Goal: Task Accomplishment & Management: Manage account settings

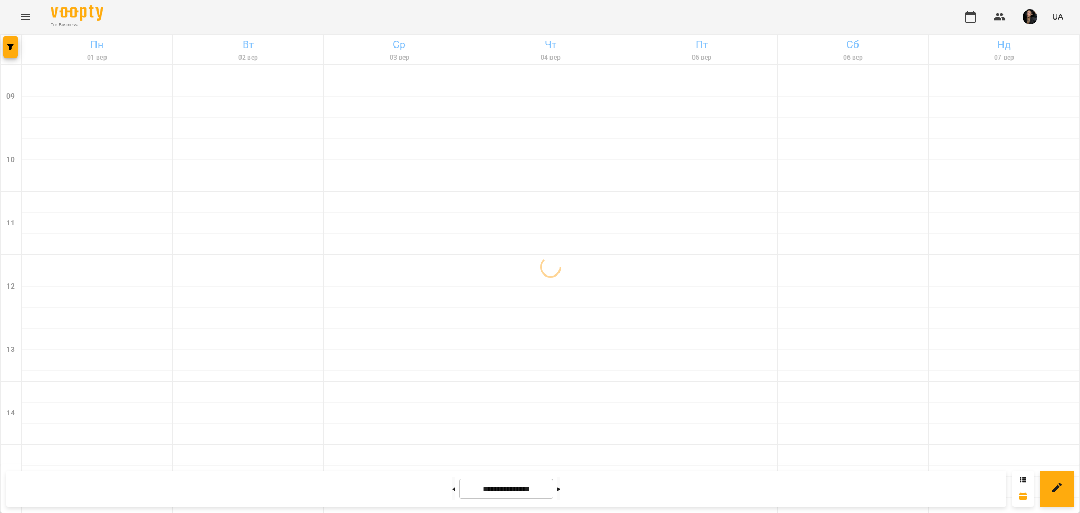
click at [23, 18] on icon "Menu" at bounding box center [25, 17] width 13 height 13
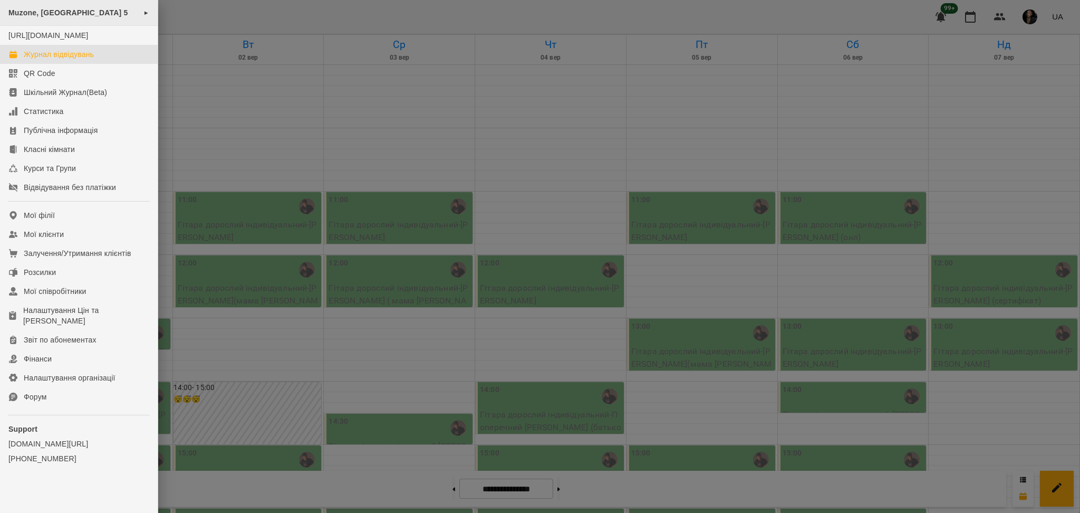
click at [150, 25] on div "Muzone, [GEOGRAPHIC_DATA] 5 ►" at bounding box center [79, 13] width 158 height 26
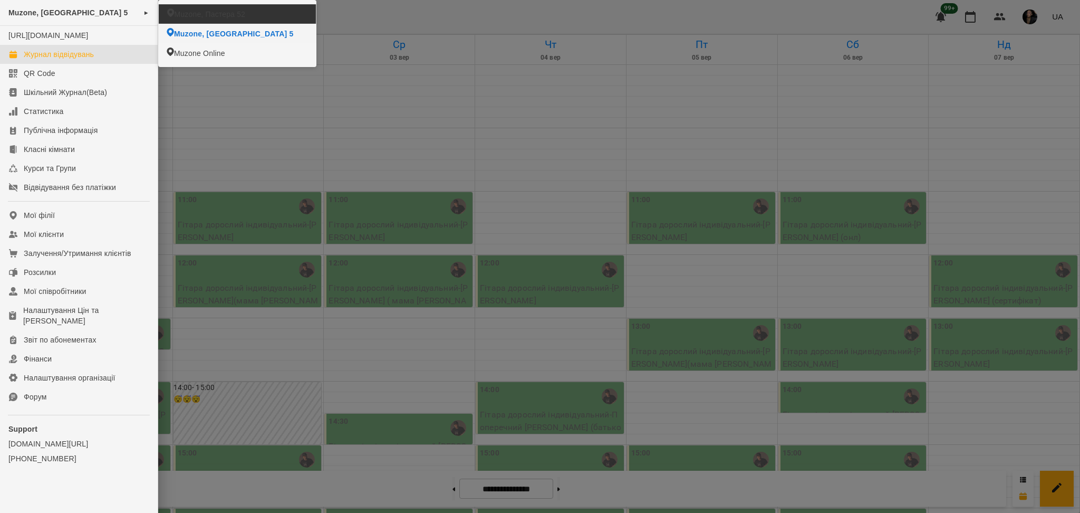
click at [200, 20] on li "Muzone, Пастера 52" at bounding box center [238, 14] width 158 height 20
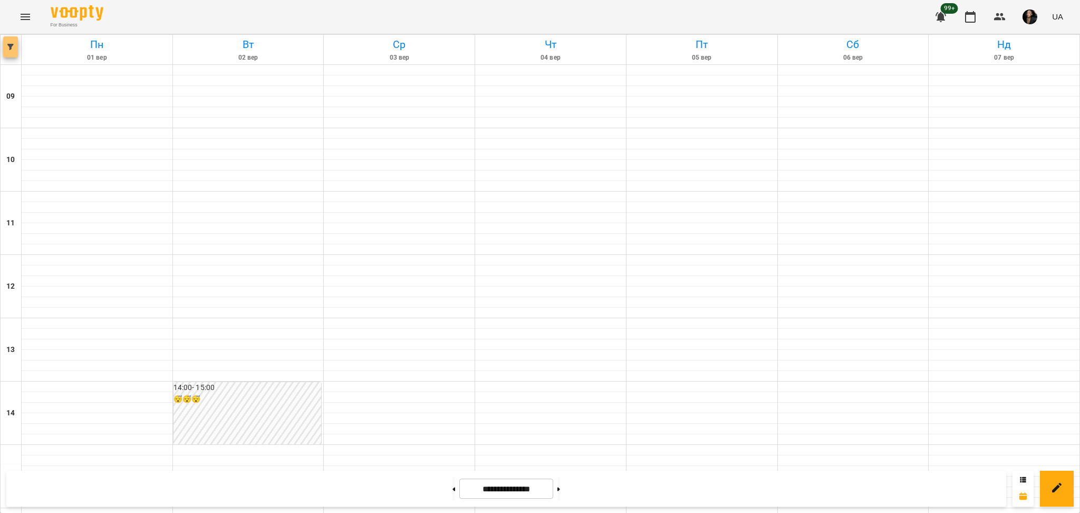
click at [16, 45] on span "button" at bounding box center [10, 47] width 15 height 6
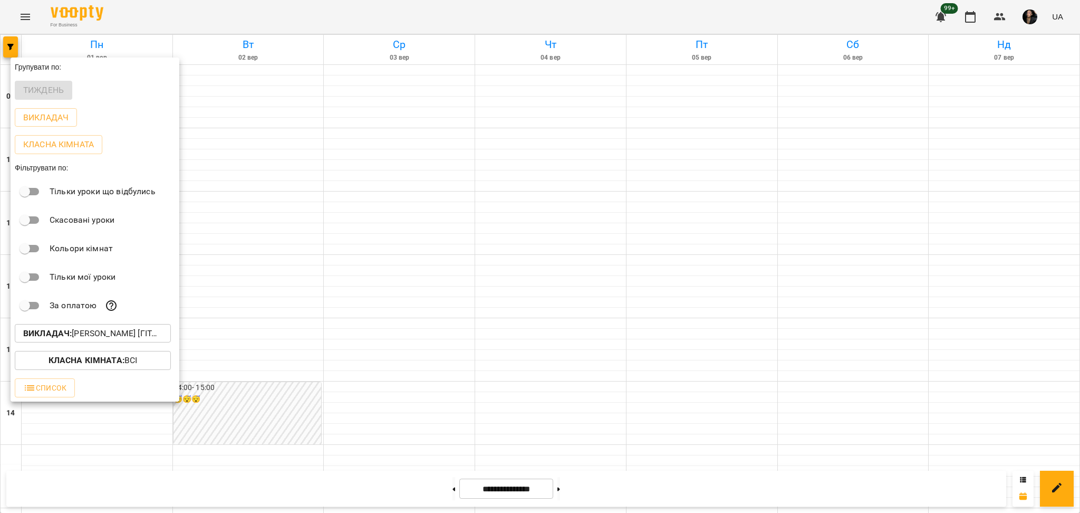
click at [115, 332] on p "Викладач : [PERSON_NAME] [гітара]" at bounding box center [92, 333] width 139 height 13
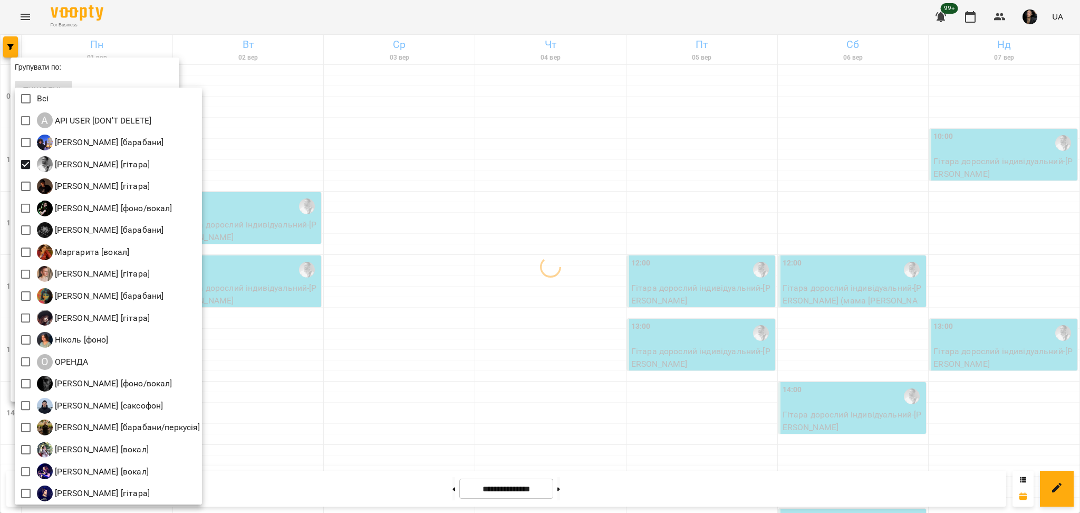
click at [356, 221] on div at bounding box center [540, 256] width 1080 height 513
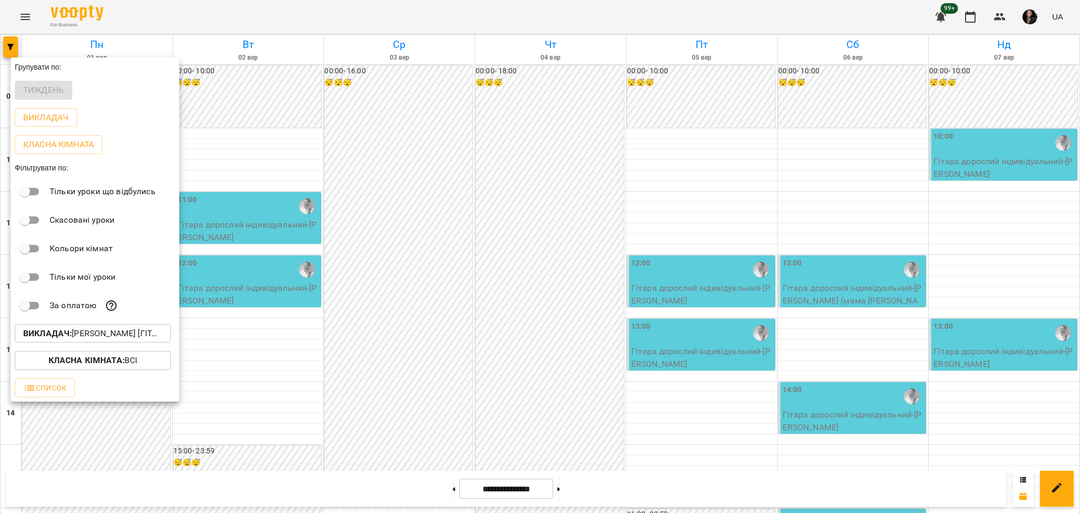
click at [432, 278] on div at bounding box center [540, 256] width 1080 height 513
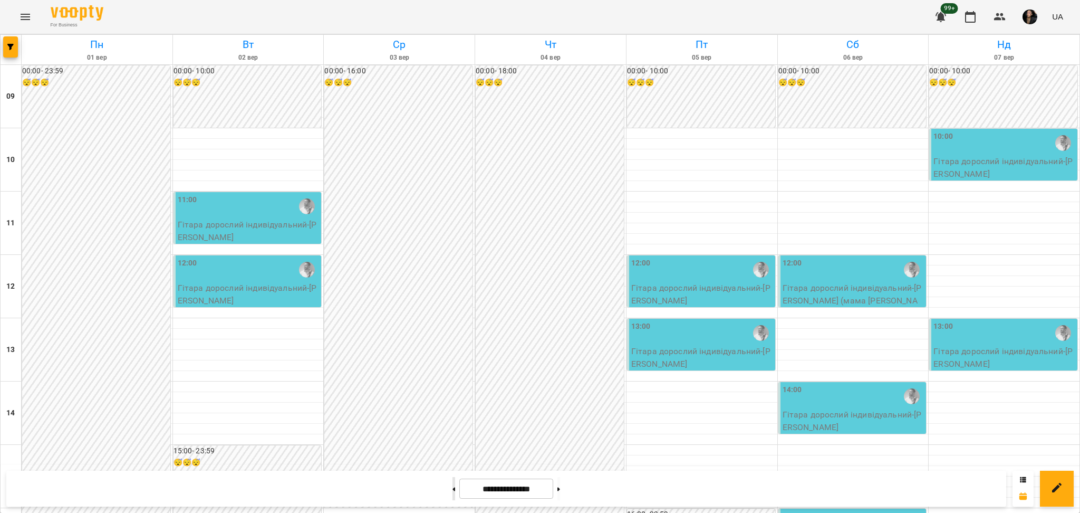
click at [452, 488] on button at bounding box center [453, 488] width 3 height 23
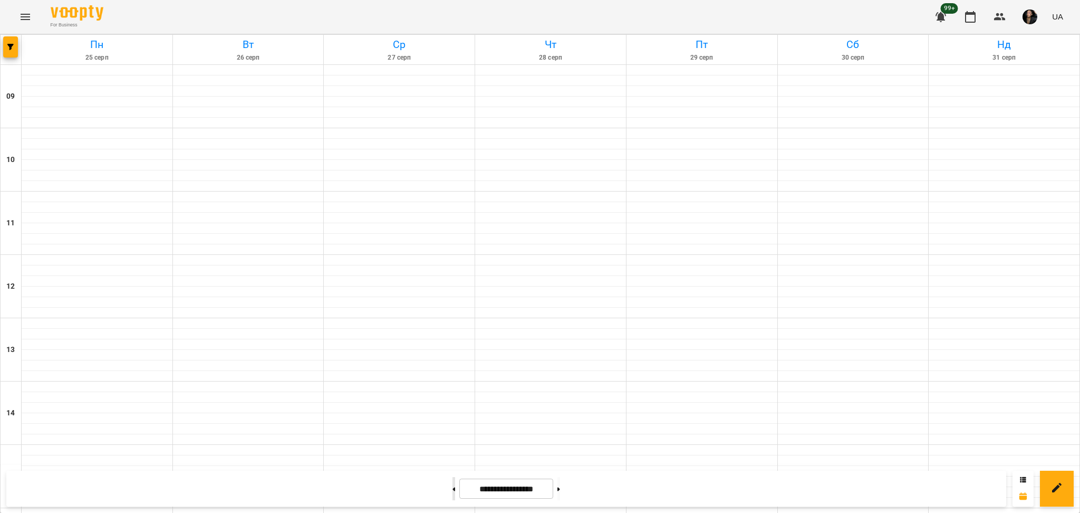
click at [452, 488] on button at bounding box center [453, 488] width 3 height 23
type input "**********"
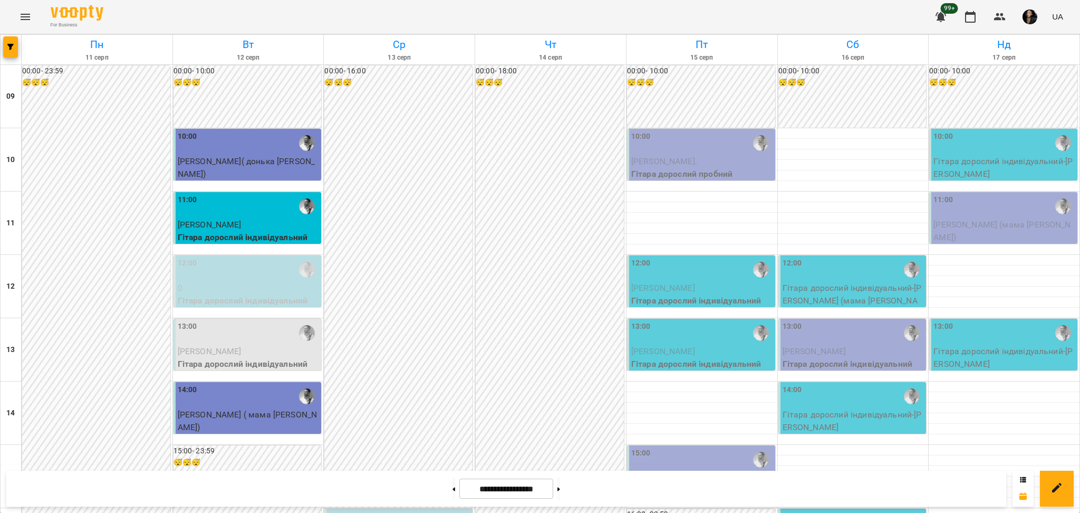
scroll to position [70, 0]
click at [695, 156] on span "[PERSON_NAME]." at bounding box center [664, 161] width 66 height 10
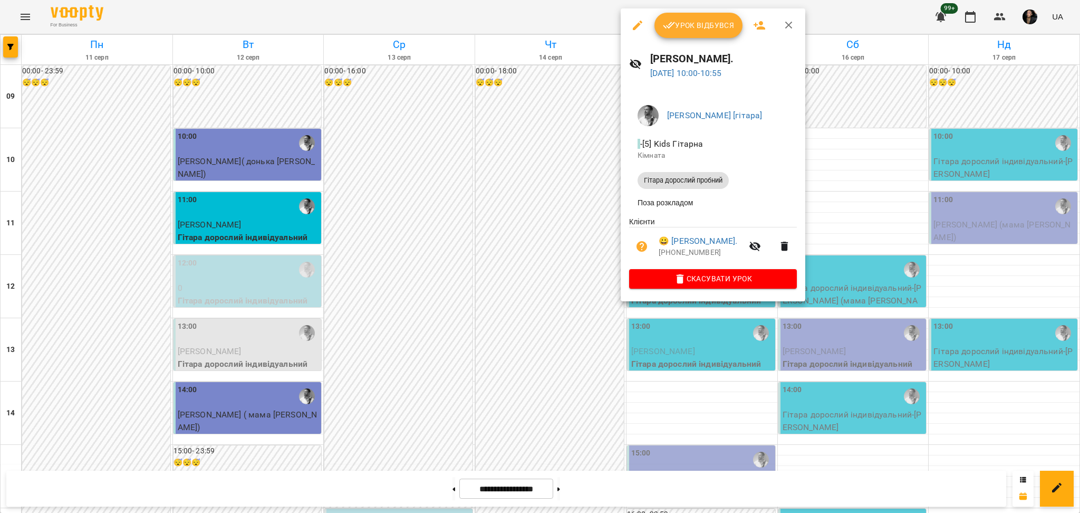
click at [598, 213] on div at bounding box center [540, 256] width 1080 height 513
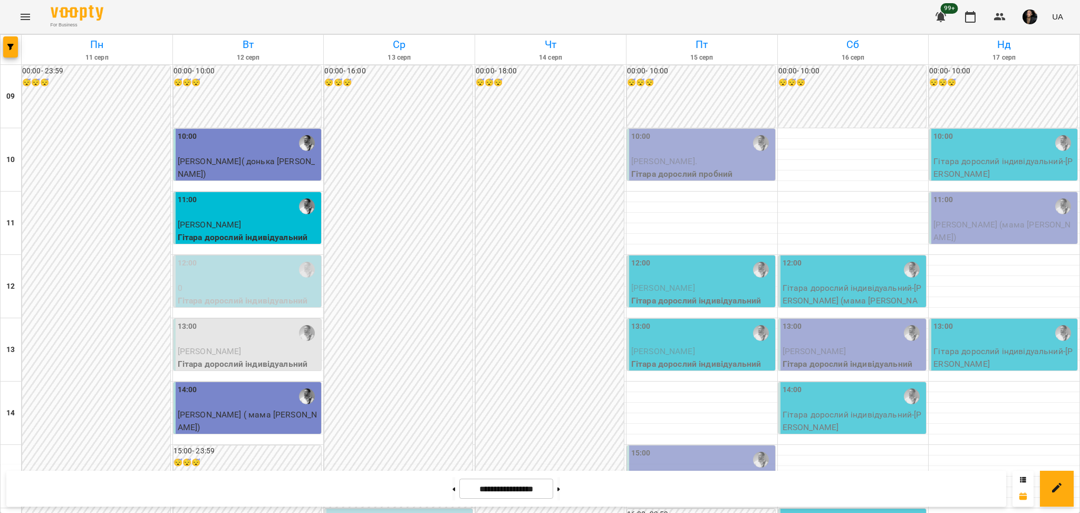
scroll to position [0, 0]
click at [30, 8] on button "Menu" at bounding box center [25, 16] width 25 height 25
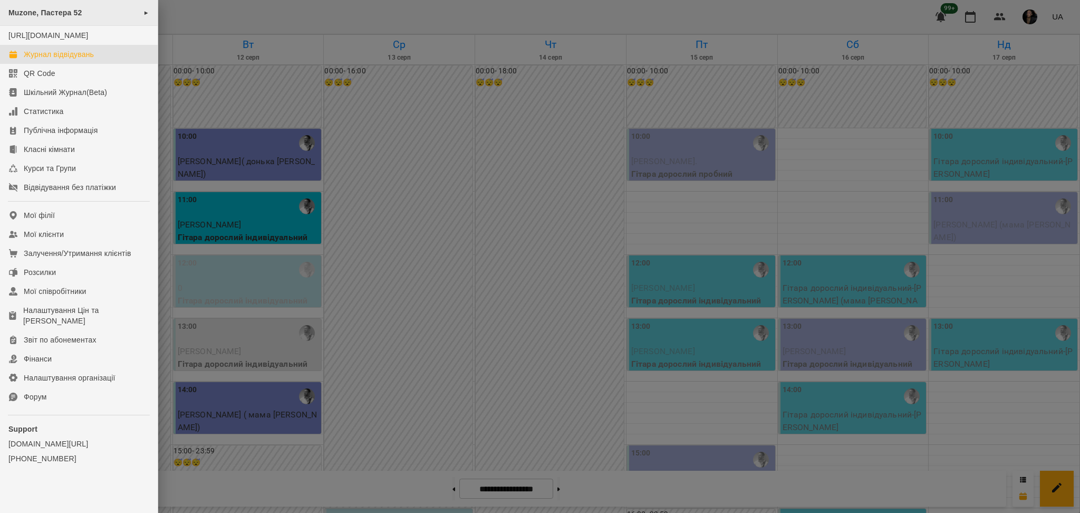
click at [31, 13] on span "Muzone, Пастера 52" at bounding box center [45, 12] width 74 height 8
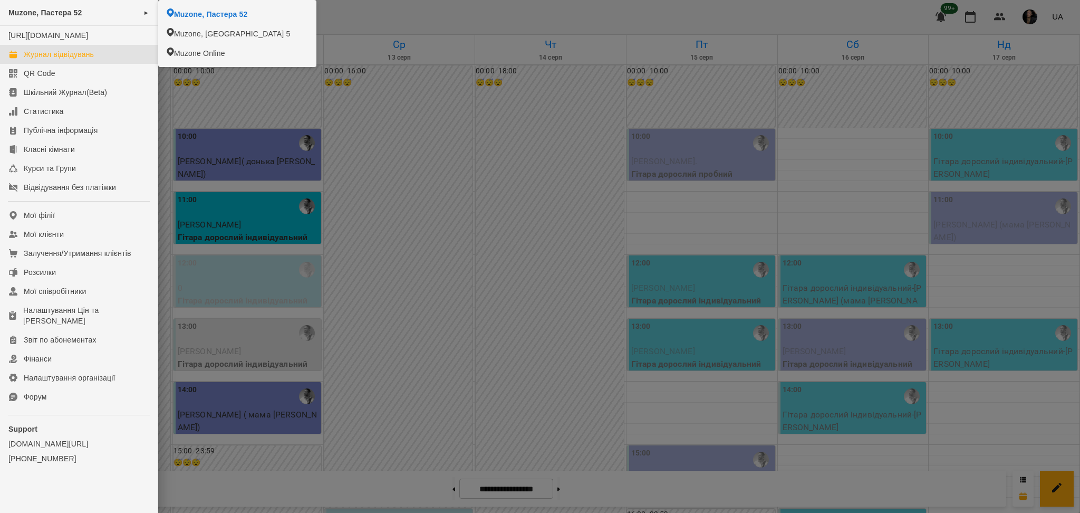
click at [283, 168] on div at bounding box center [540, 256] width 1080 height 513
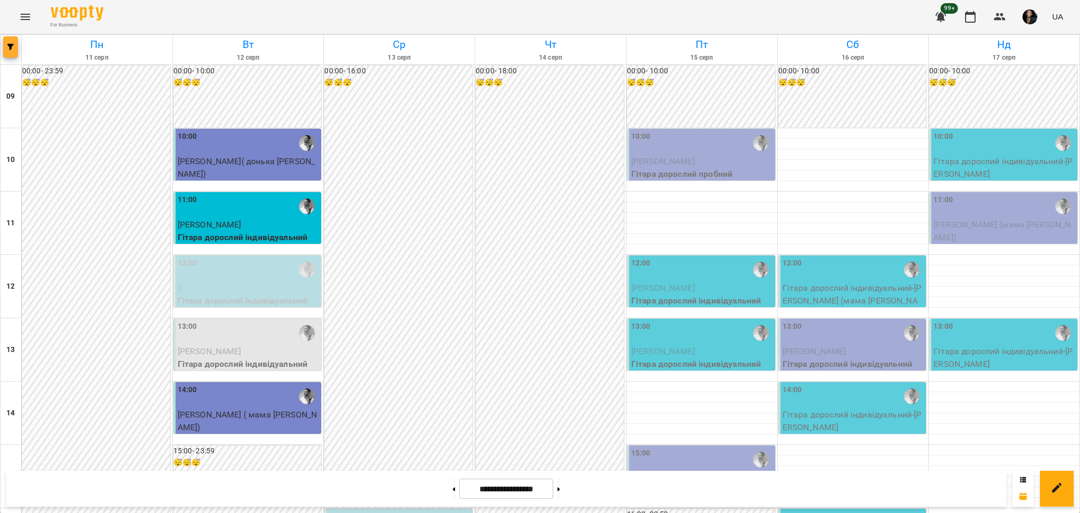
click at [14, 54] on button "button" at bounding box center [10, 46] width 15 height 21
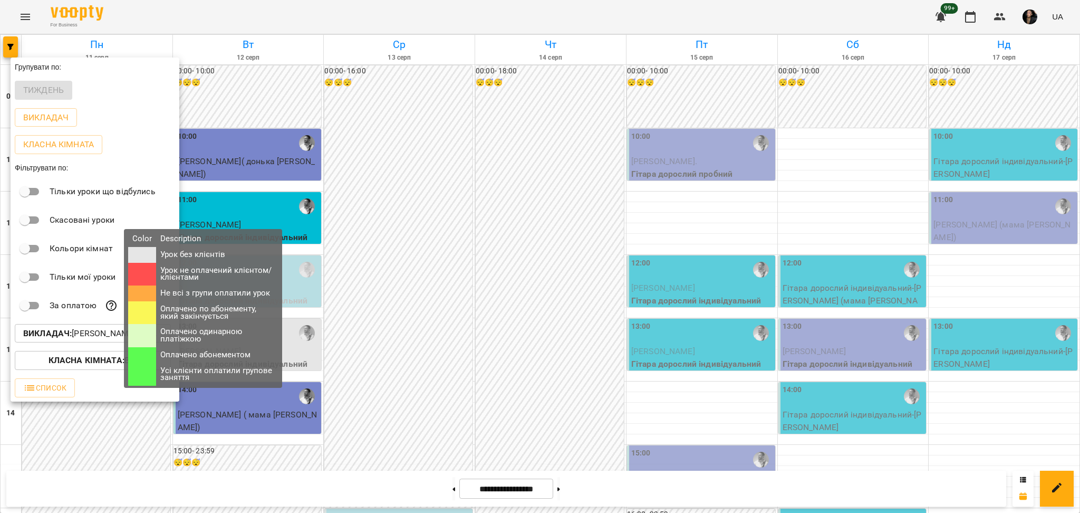
click at [124, 336] on div "Color Description Урок без клієнтів Урок не оплачений клієнтом/клієнтами Не всі…" at bounding box center [203, 308] width 158 height 159
click at [105, 336] on p "Викладач : [PERSON_NAME] [гітара]" at bounding box center [92, 333] width 139 height 13
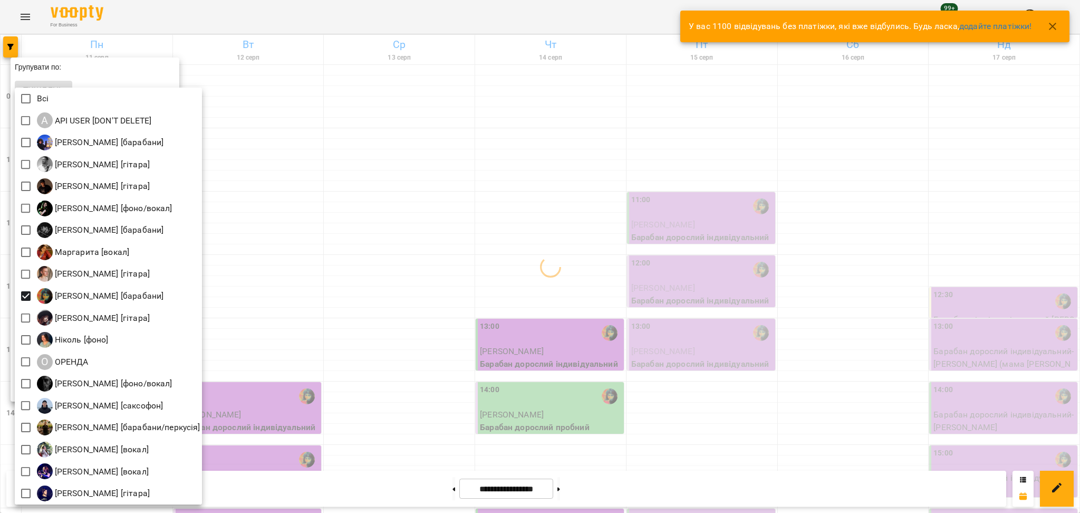
click at [368, 245] on div at bounding box center [540, 256] width 1080 height 513
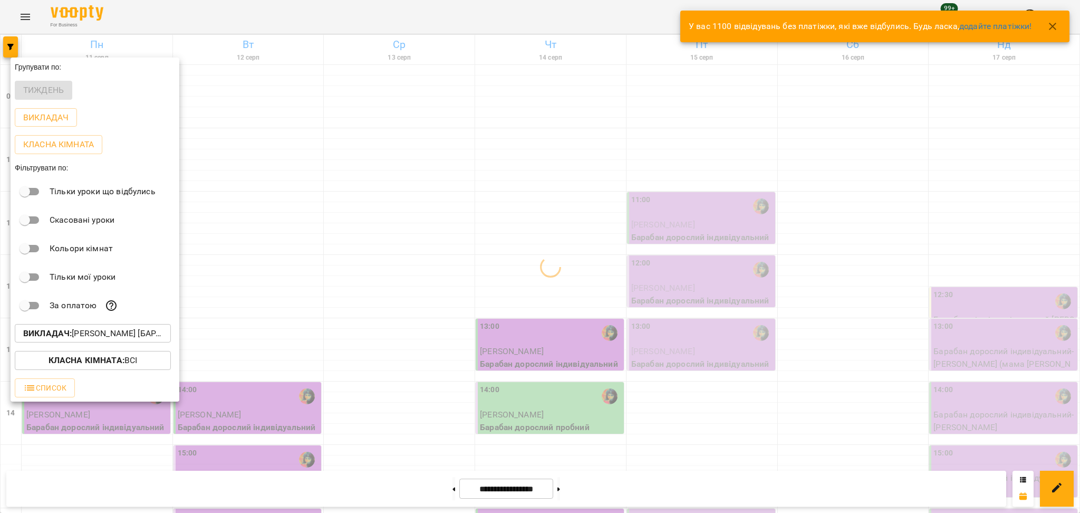
click at [355, 242] on div at bounding box center [540, 256] width 1080 height 513
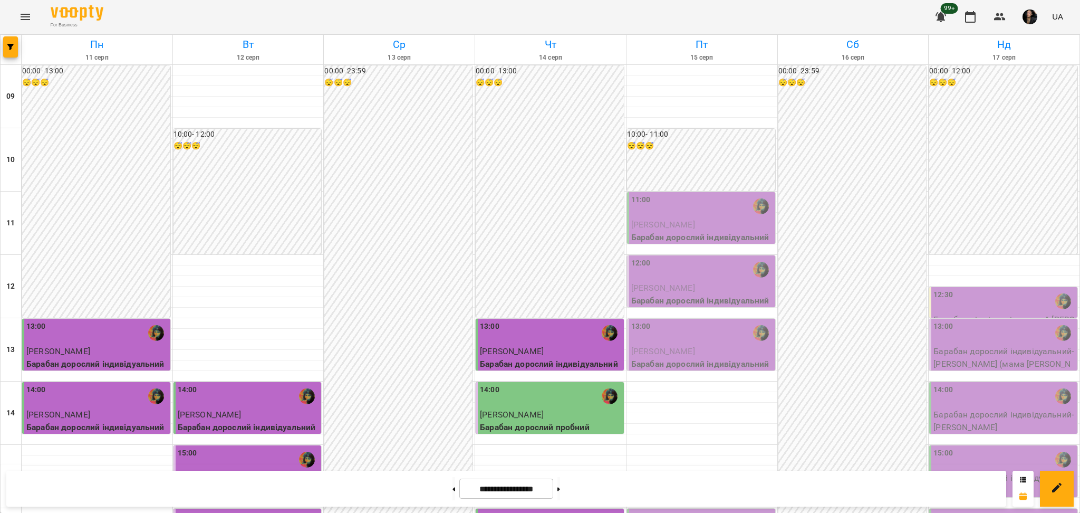
scroll to position [422, 0]
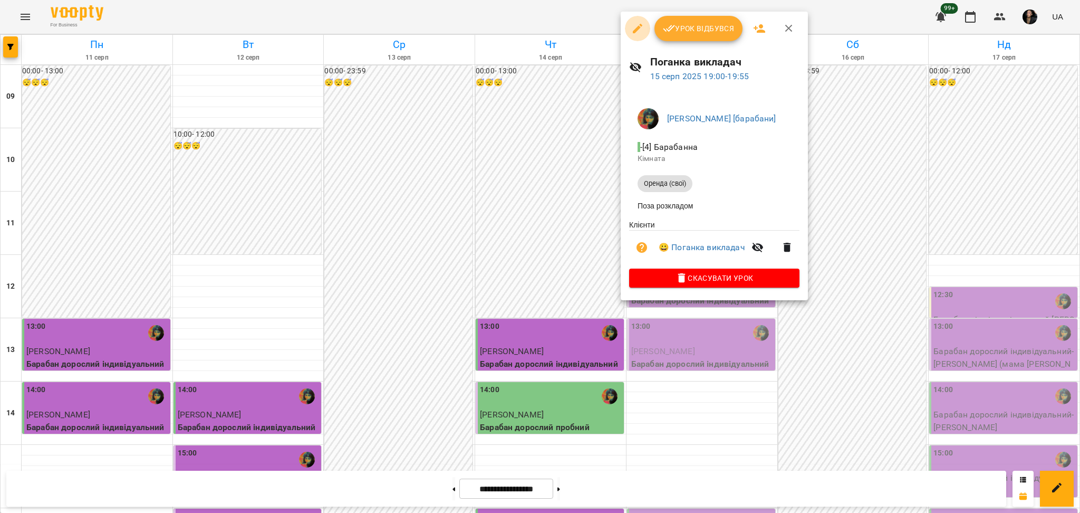
click at [640, 34] on icon "button" at bounding box center [637, 28] width 13 height 13
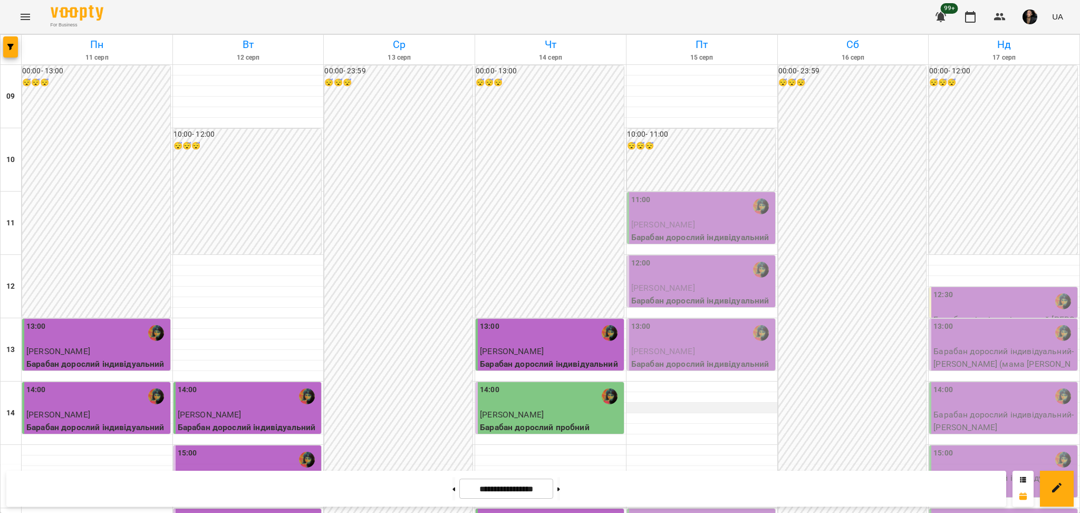
scroll to position [351, 0]
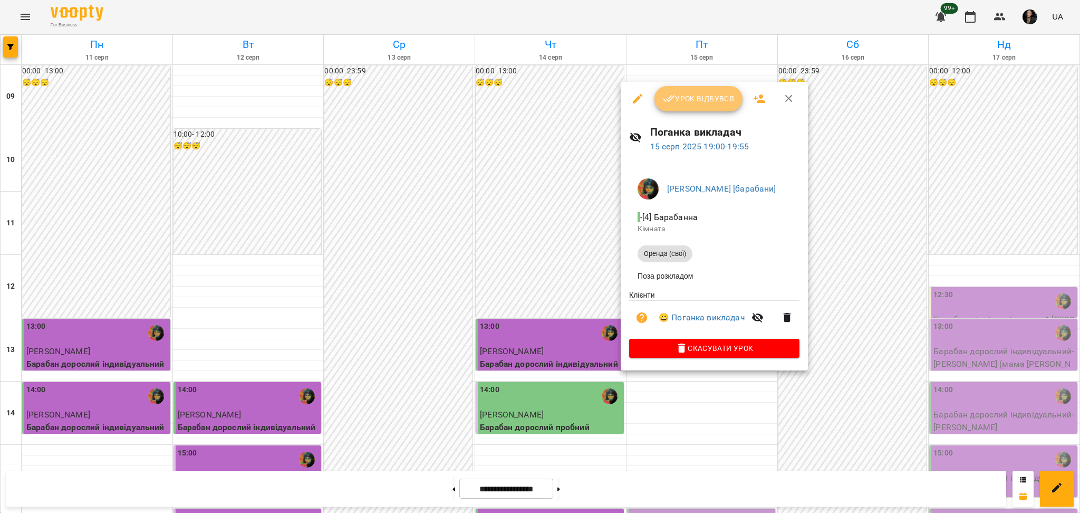
click at [687, 109] on button "Урок відбувся" at bounding box center [698, 98] width 89 height 25
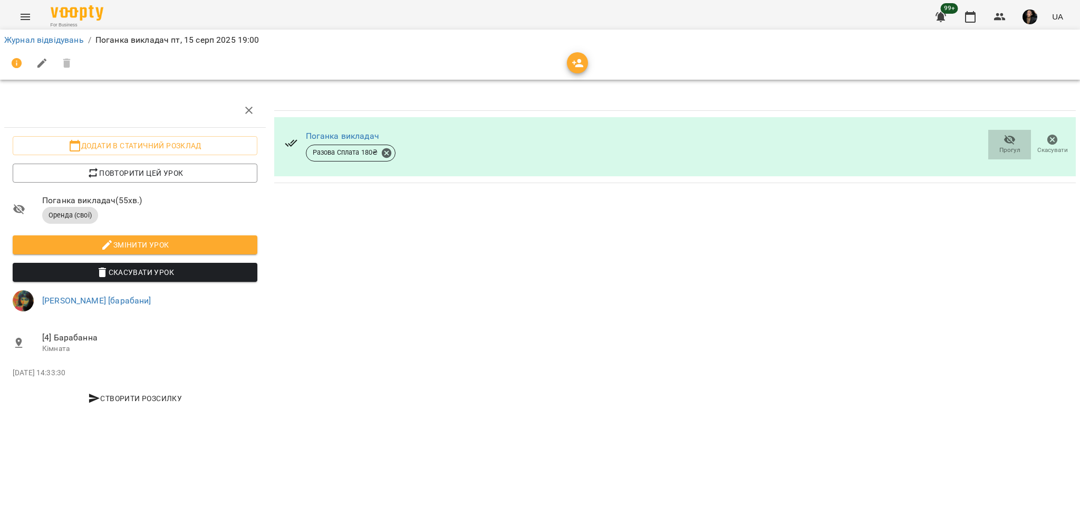
click at [1015, 140] on icon "button" at bounding box center [1010, 139] width 13 height 13
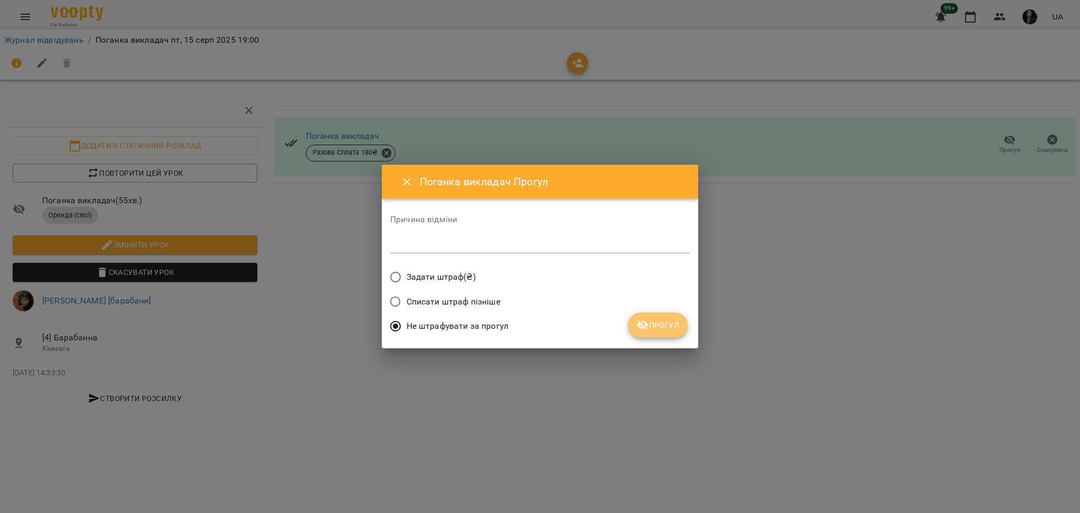
click at [655, 323] on span "Прогул" at bounding box center [657, 325] width 43 height 13
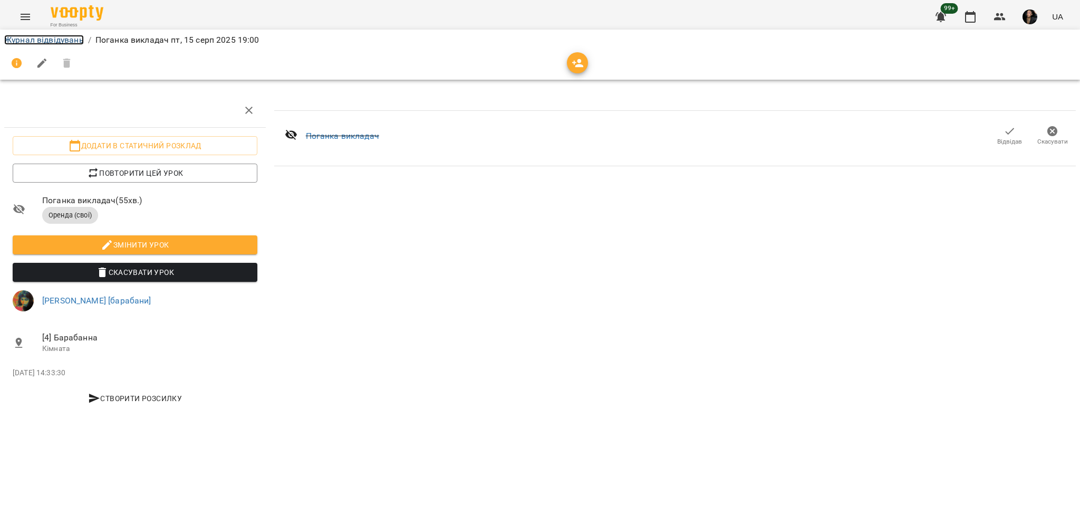
click at [28, 41] on link "Журнал відвідувань" at bounding box center [44, 40] width 80 height 10
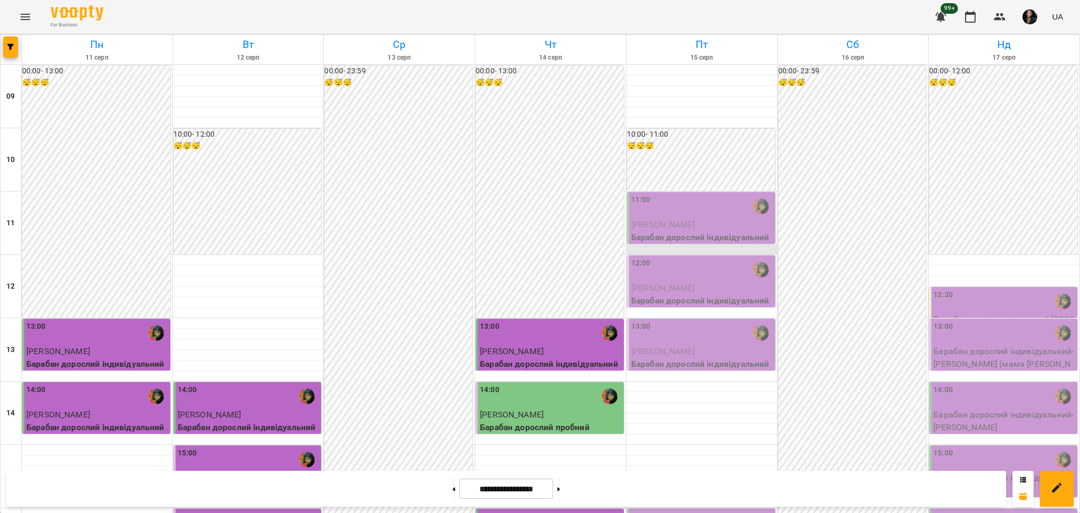
scroll to position [422, 0]
click at [1028, 5] on button "button" at bounding box center [1029, 16] width 27 height 27
click at [1028, 5] on div at bounding box center [540, 256] width 1080 height 513
click at [22, 20] on icon "Menu" at bounding box center [25, 17] width 9 height 6
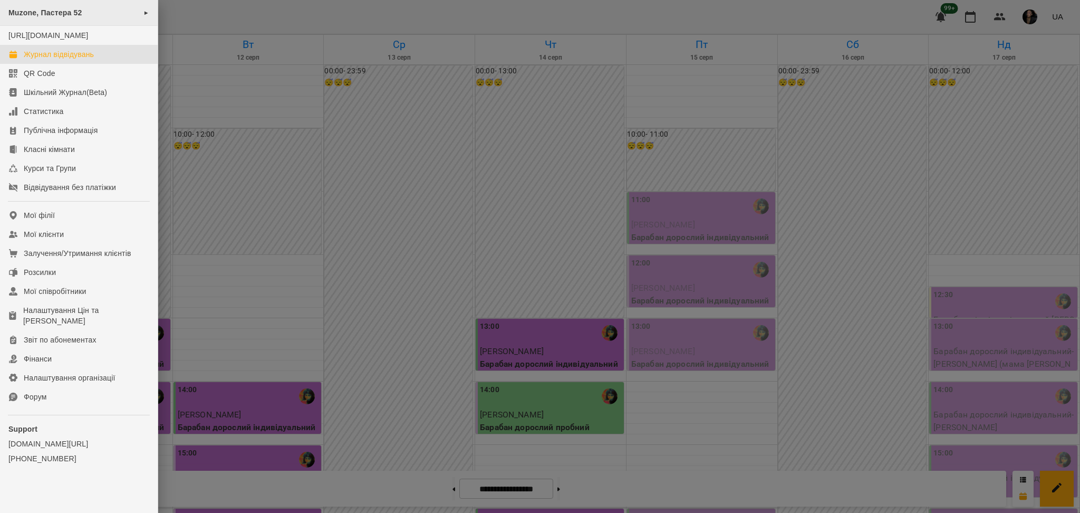
click at [54, 9] on span "Muzone, Пастера 52" at bounding box center [45, 12] width 74 height 8
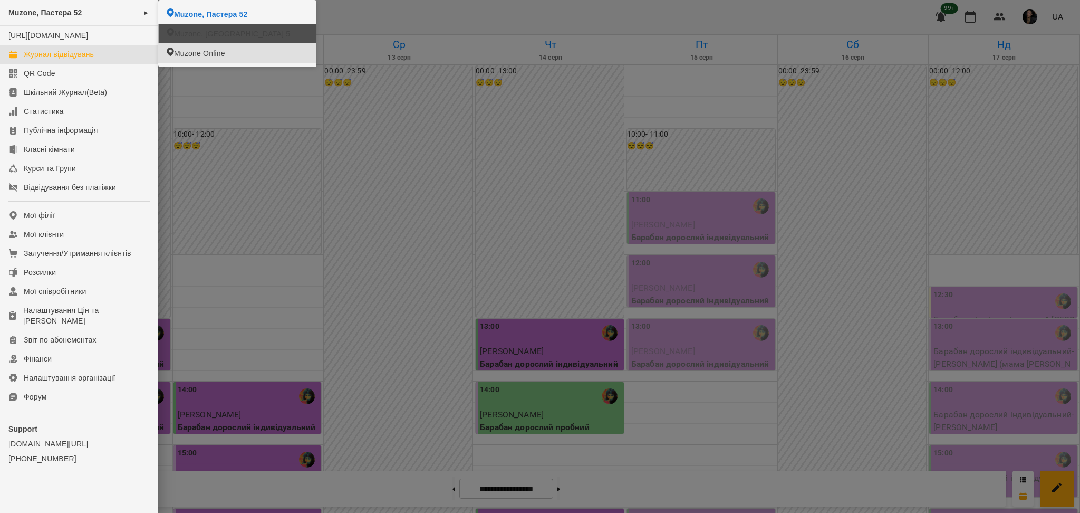
click at [232, 34] on span "Muzone, [GEOGRAPHIC_DATA] 5" at bounding box center [232, 33] width 116 height 11
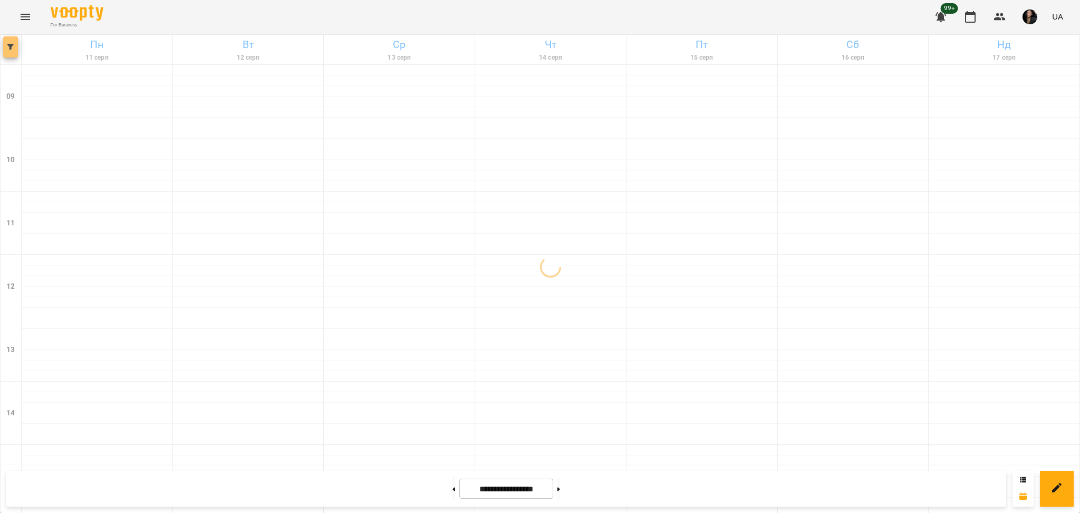
click at [12, 49] on icon "button" at bounding box center [10, 47] width 6 height 6
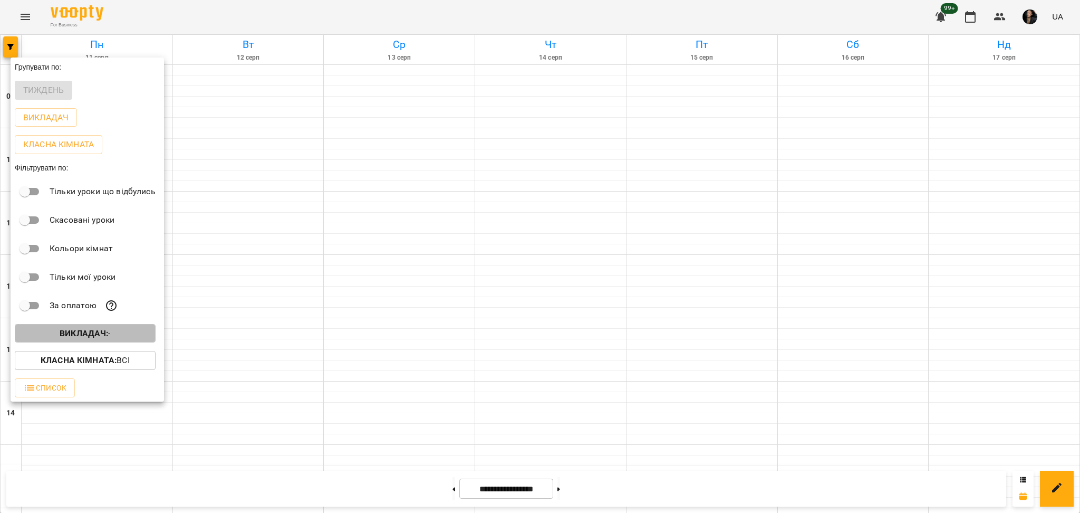
click at [113, 330] on span "Викладач : -" at bounding box center [85, 333] width 124 height 13
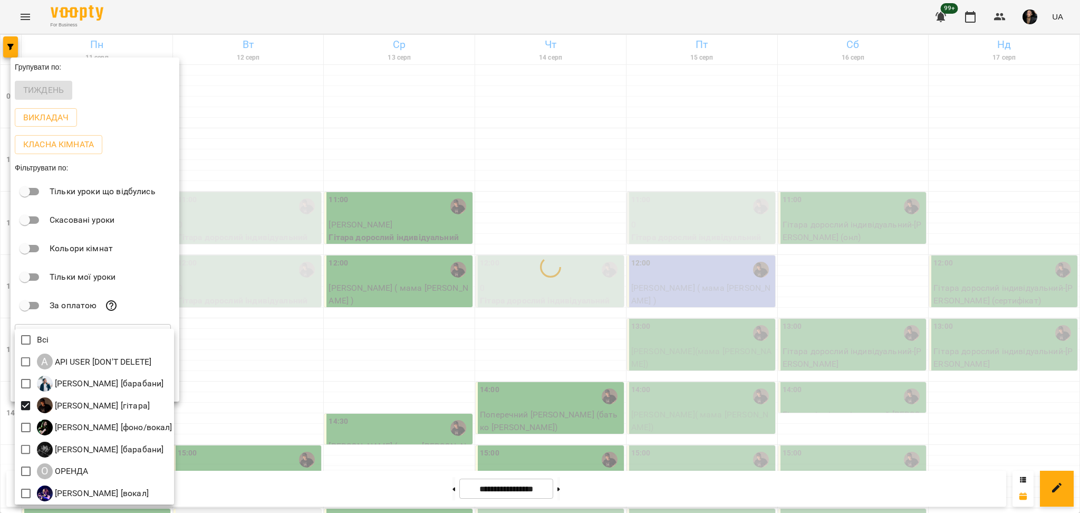
click at [288, 345] on div at bounding box center [540, 256] width 1080 height 513
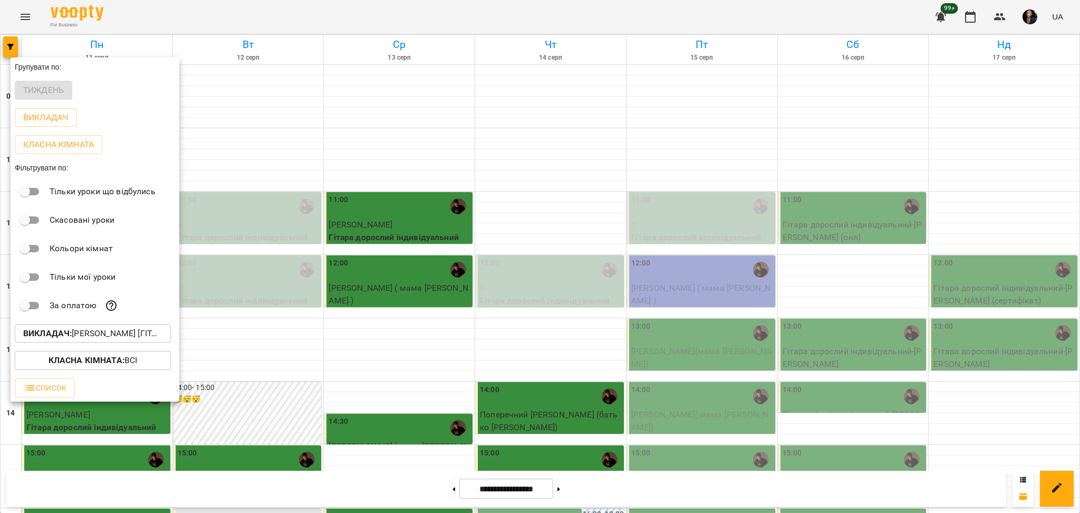
click at [279, 345] on div at bounding box center [540, 256] width 1080 height 513
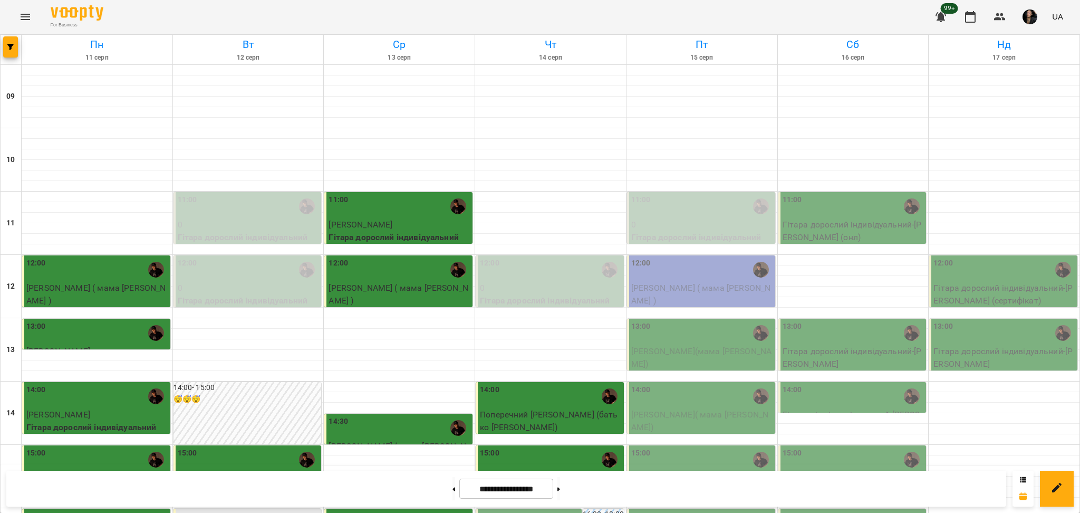
scroll to position [140, 0]
click at [640, 321] on div "13:00" at bounding box center [641, 333] width 20 height 24
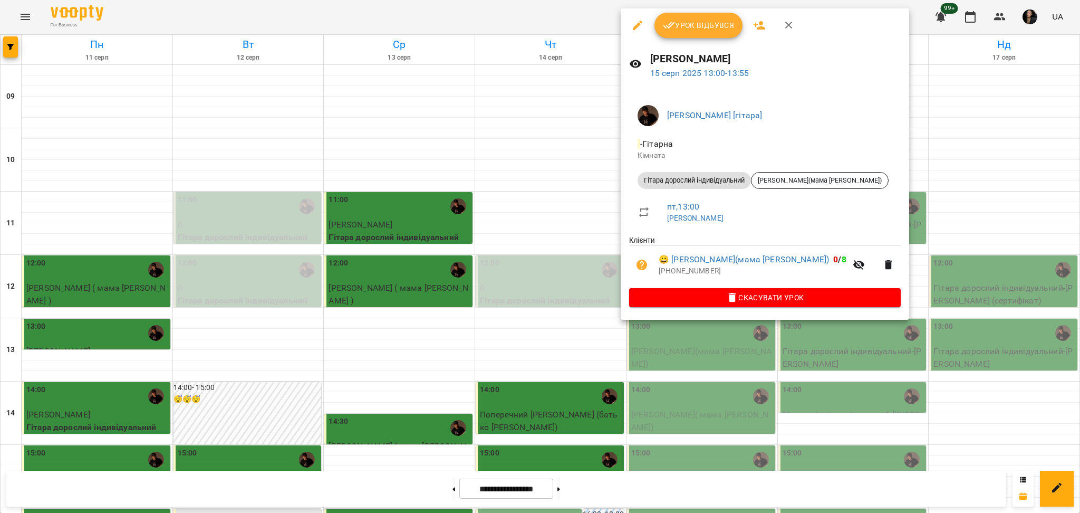
click at [609, 198] on div at bounding box center [540, 256] width 1080 height 513
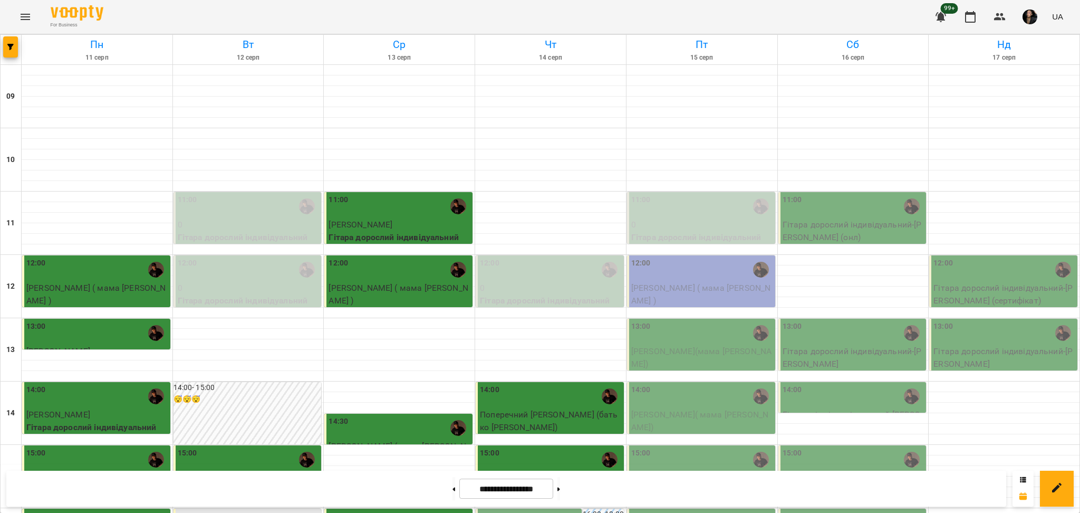
click at [12, 13] on div "For Business 99+ UA" at bounding box center [540, 17] width 1080 height 34
click at [20, 13] on icon "Menu" at bounding box center [25, 17] width 13 height 13
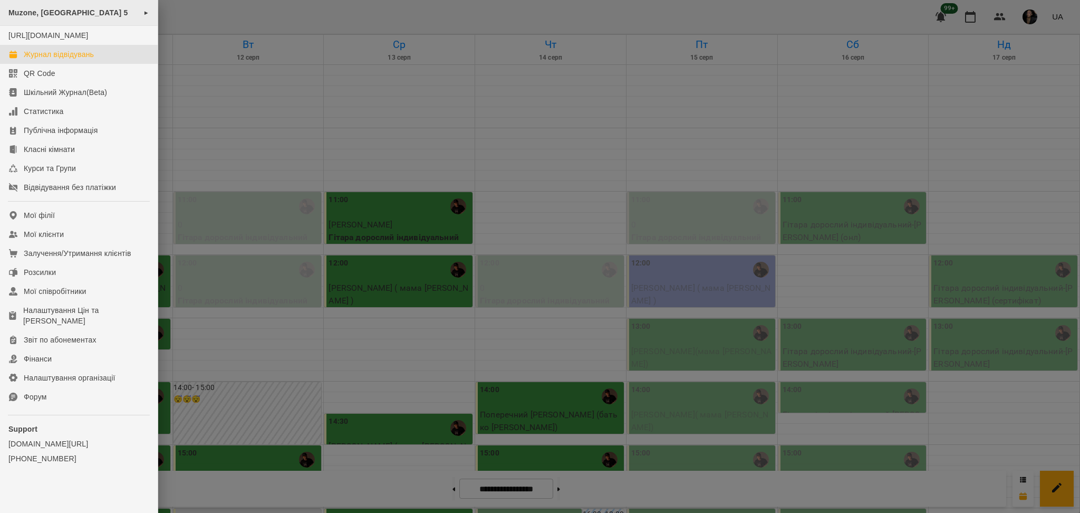
click at [40, 8] on span "Muzone, [GEOGRAPHIC_DATA] 5" at bounding box center [68, 12] width 120 height 8
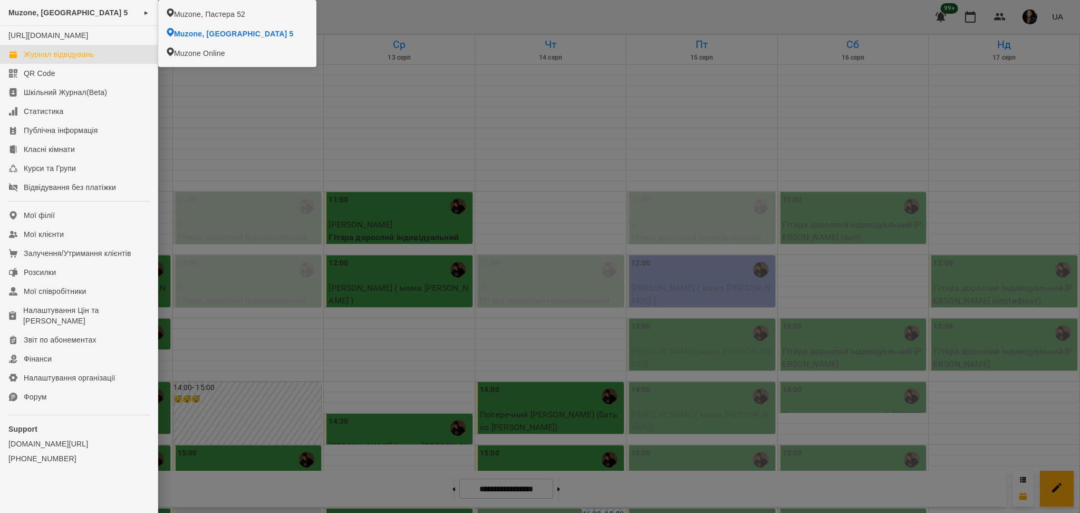
click at [240, 194] on div at bounding box center [540, 256] width 1080 height 513
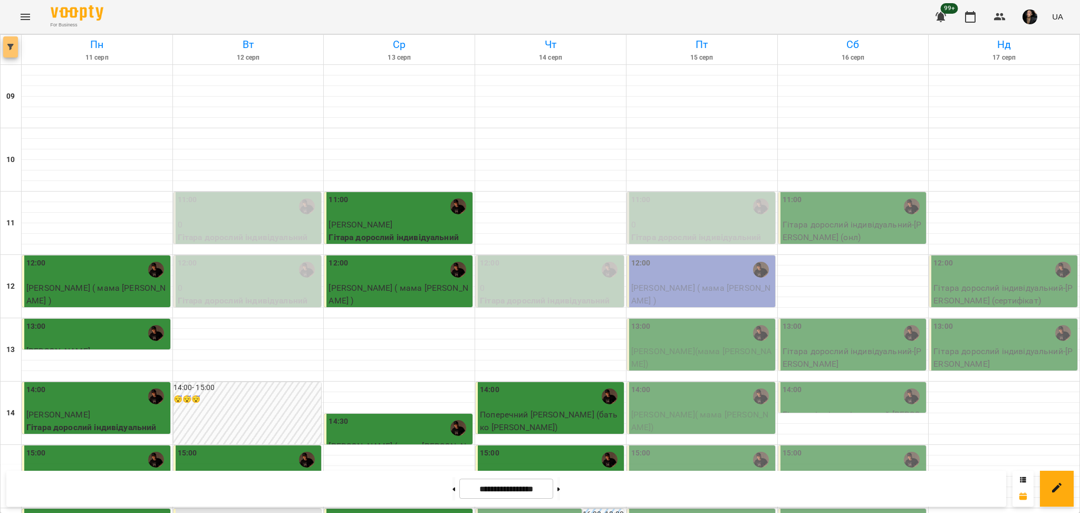
click at [14, 53] on button "button" at bounding box center [10, 46] width 15 height 21
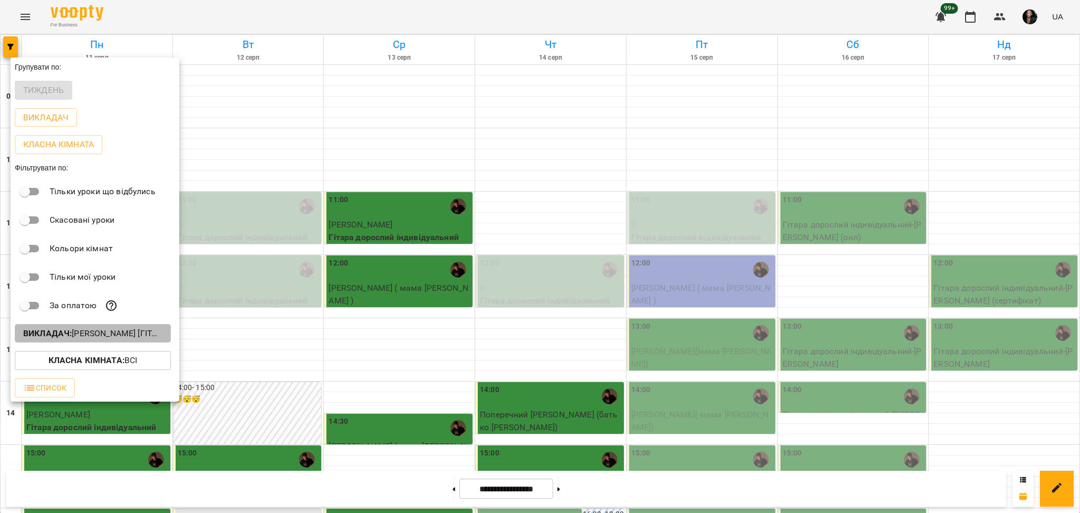
click at [118, 329] on button "Викладач : [PERSON_NAME] [гітара]" at bounding box center [93, 333] width 156 height 19
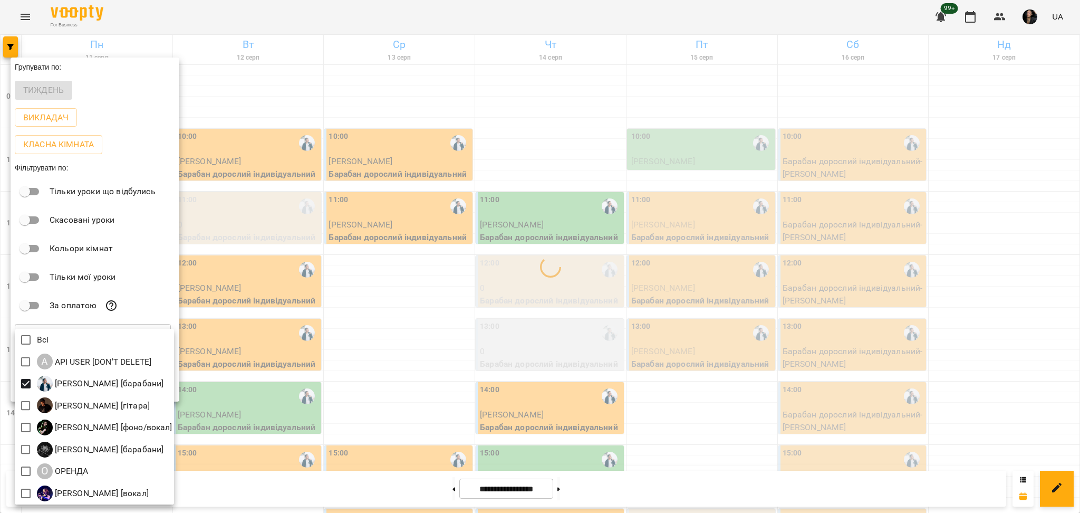
click at [389, 342] on div at bounding box center [540, 256] width 1080 height 513
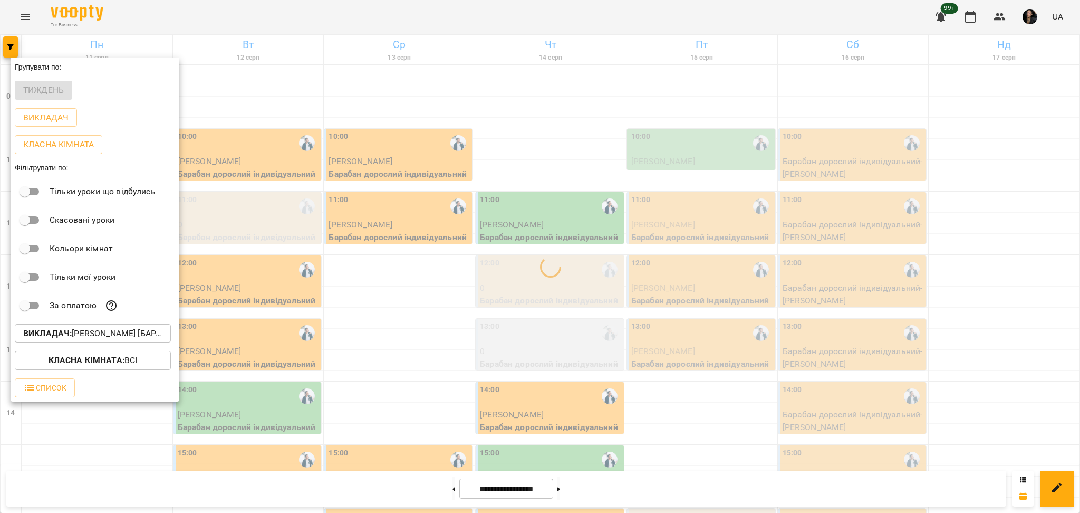
click at [426, 237] on div at bounding box center [540, 256] width 1080 height 513
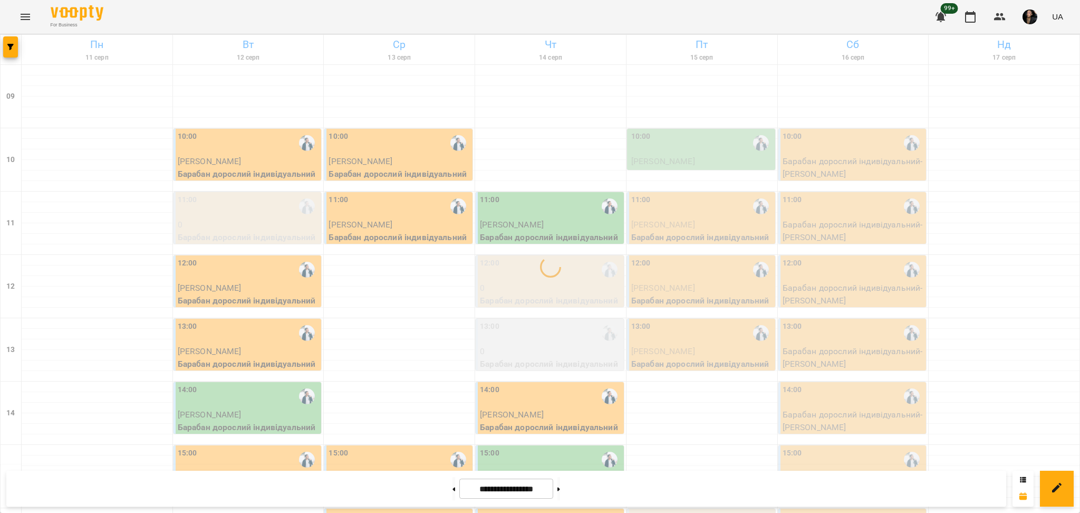
scroll to position [0, 0]
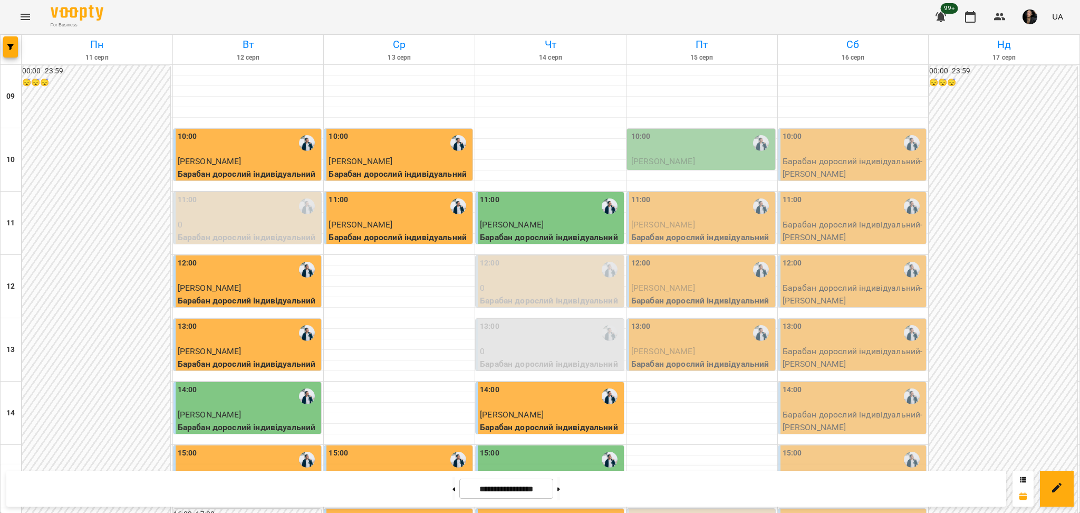
click at [675, 143] on div "10:00" at bounding box center [702, 143] width 142 height 24
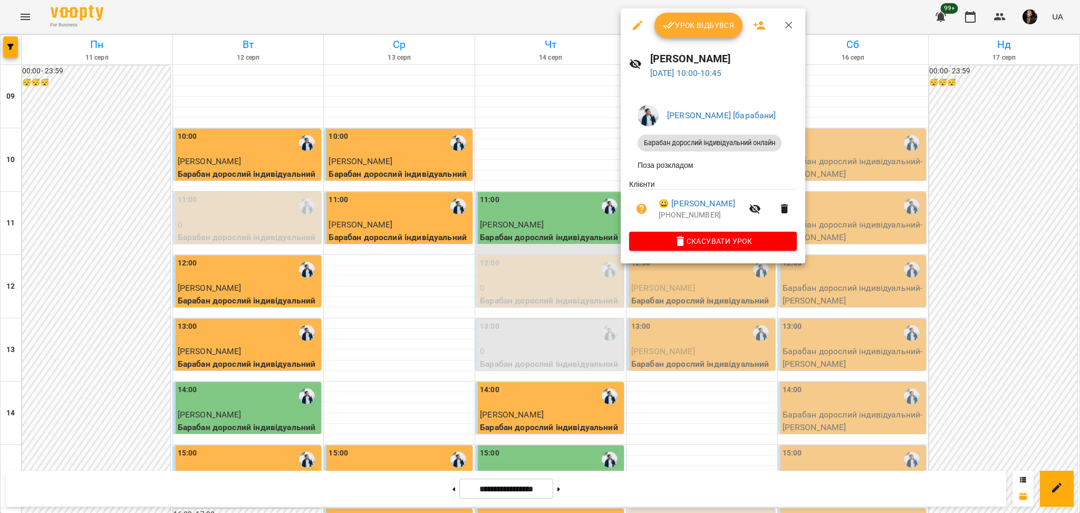
click at [590, 243] on div at bounding box center [540, 256] width 1080 height 513
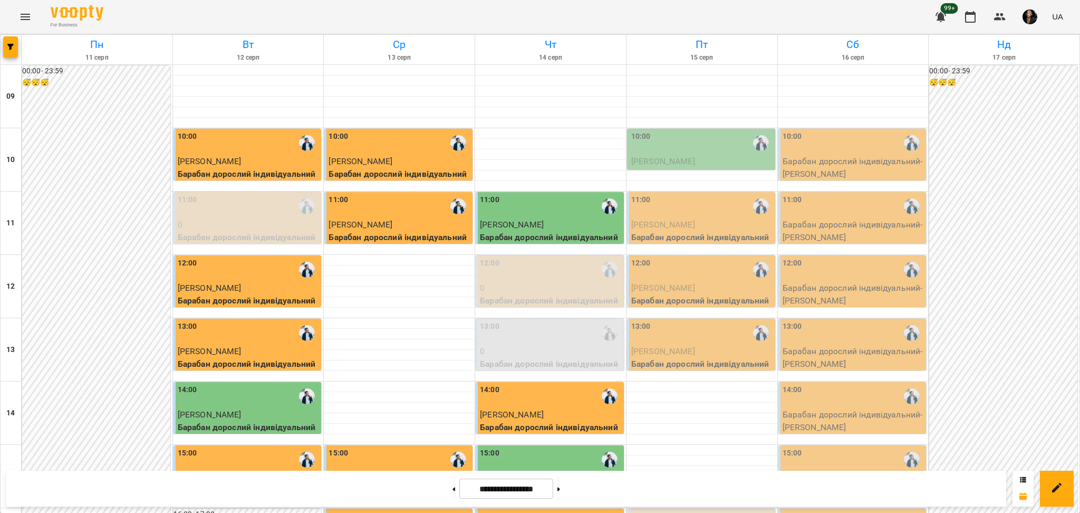
click at [676, 155] on p "[PERSON_NAME]" at bounding box center [702, 161] width 142 height 13
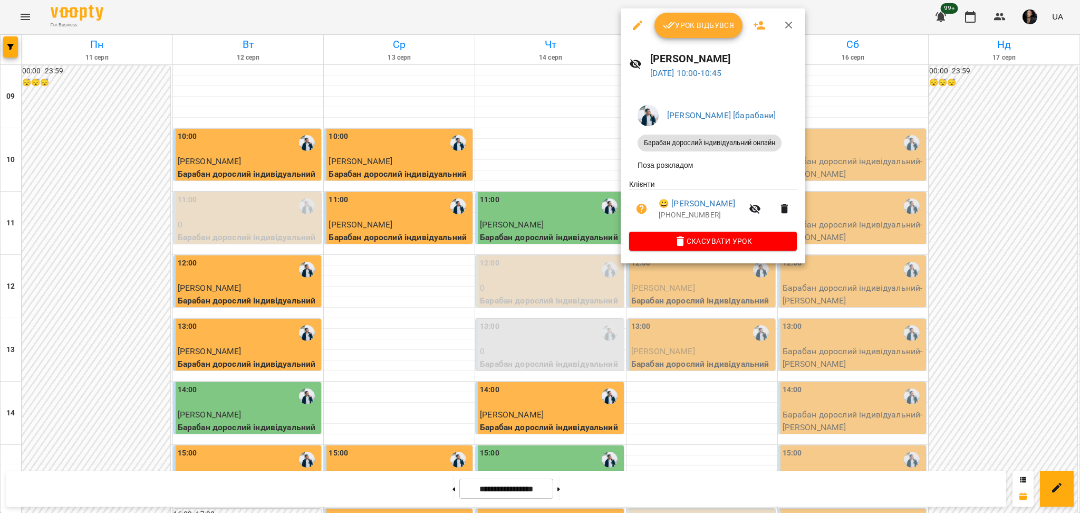
click at [655, 444] on div at bounding box center [540, 256] width 1080 height 513
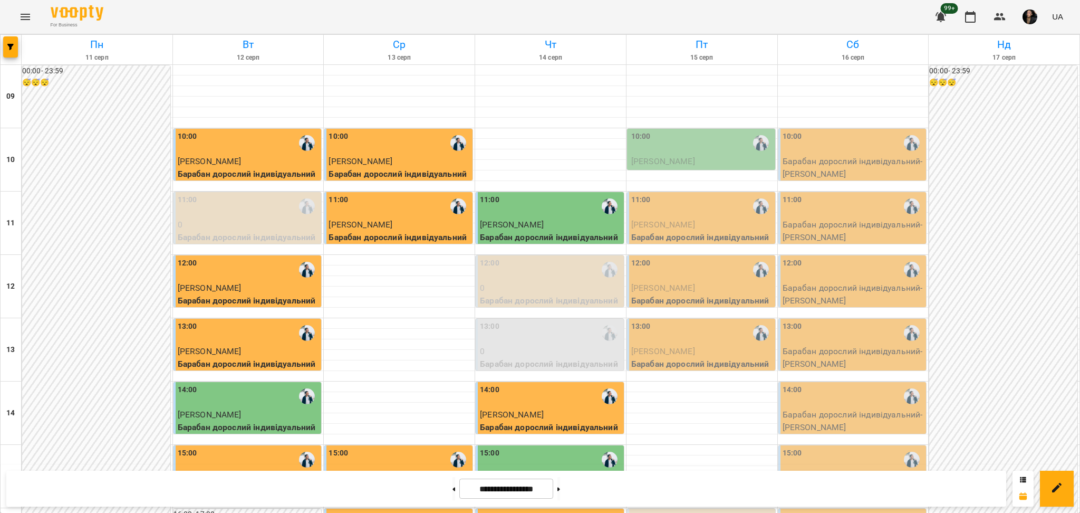
scroll to position [351, 0]
click at [655, 510] on div "16:00" at bounding box center [702, 522] width 142 height 24
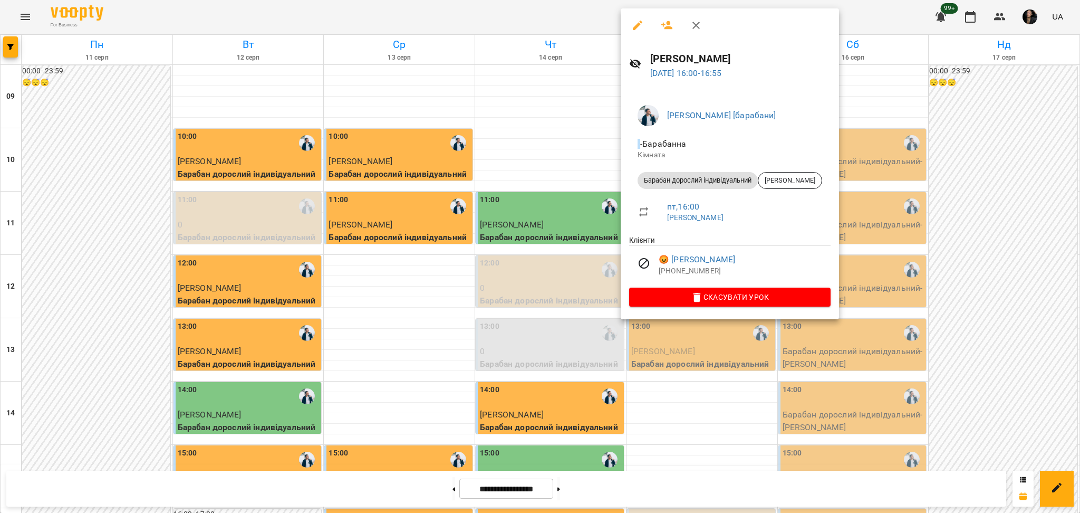
click at [567, 224] on div at bounding box center [540, 256] width 1080 height 513
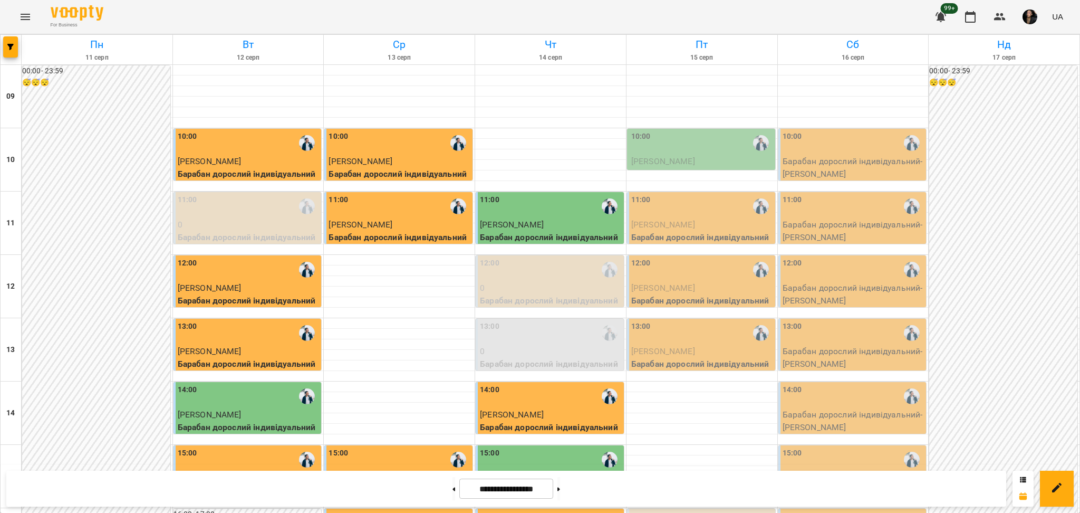
scroll to position [0, 0]
click at [17, 17] on button "Menu" at bounding box center [25, 16] width 25 height 25
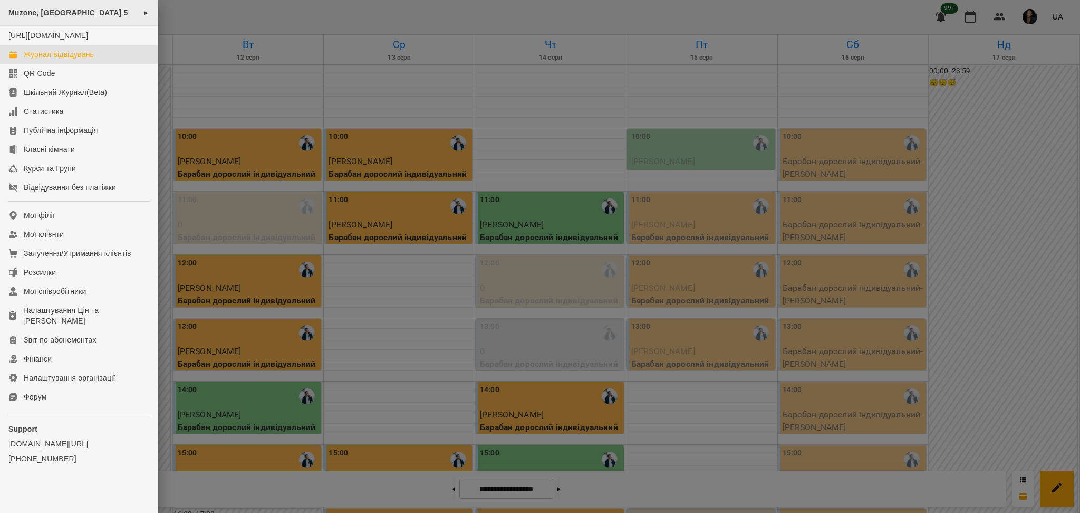
click at [111, 13] on span "Muzone, [GEOGRAPHIC_DATA] 5" at bounding box center [68, 12] width 120 height 8
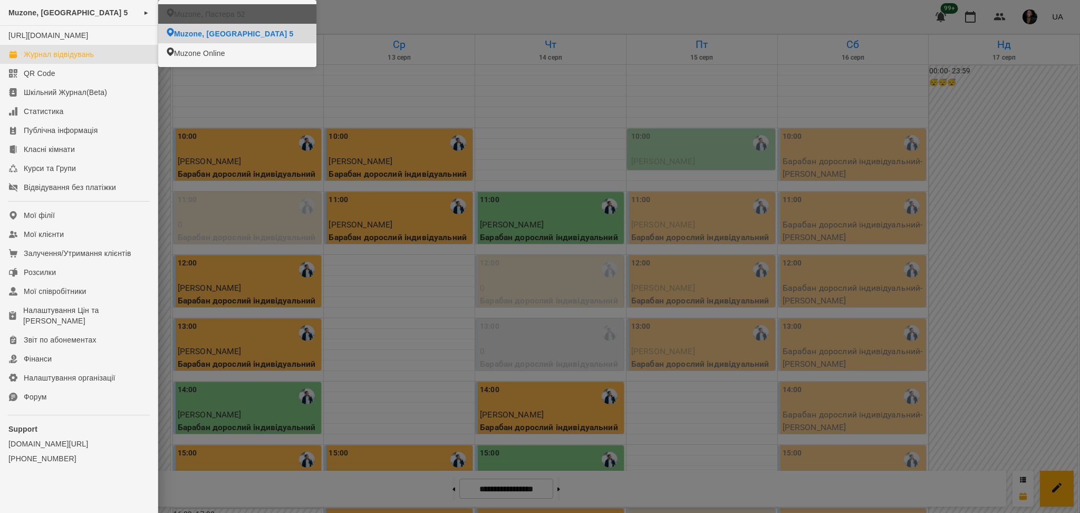
click at [214, 21] on li "Muzone, Пастера 52" at bounding box center [237, 14] width 158 height 20
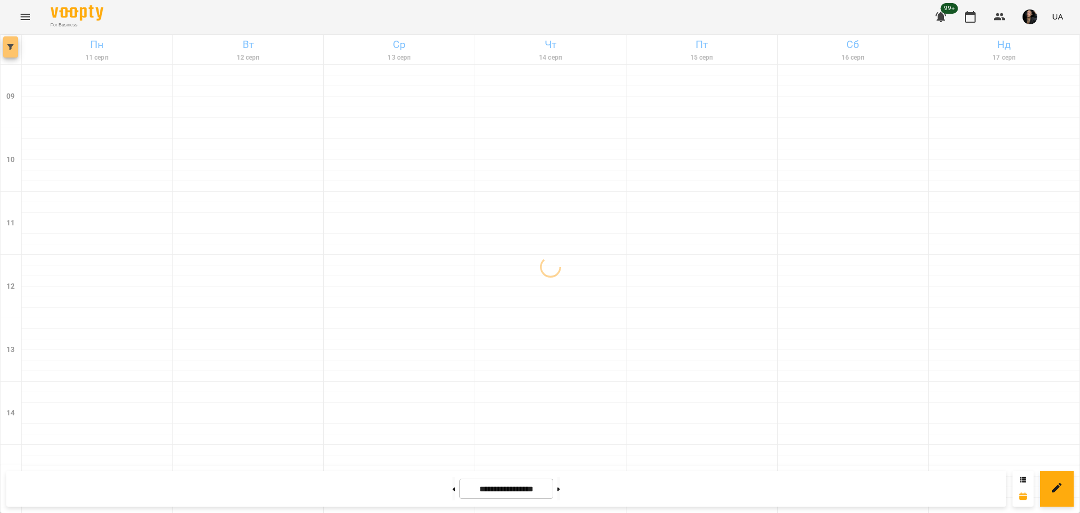
click at [17, 45] on span "button" at bounding box center [10, 47] width 15 height 6
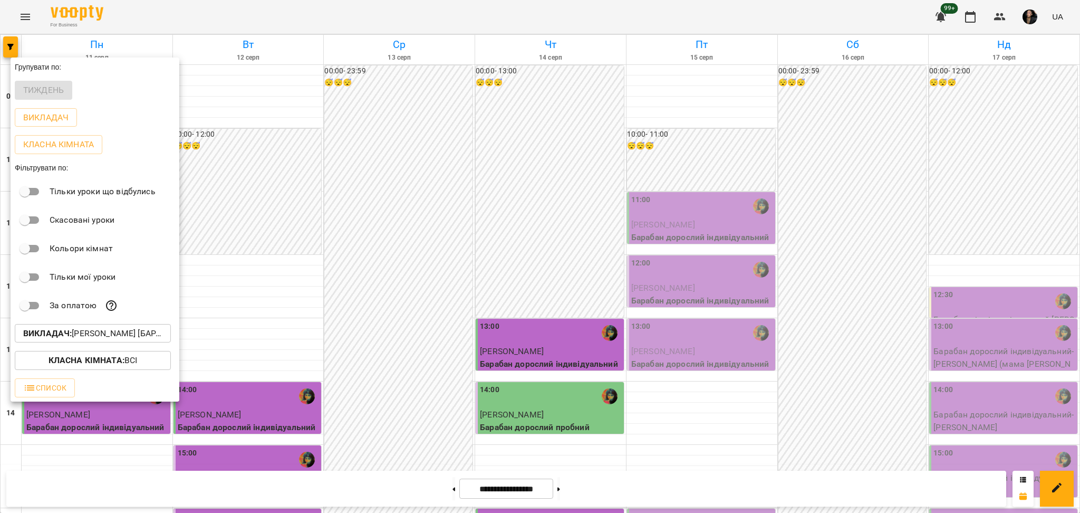
click at [138, 340] on p "Викладач : [PERSON_NAME] [барабани]" at bounding box center [92, 333] width 139 height 13
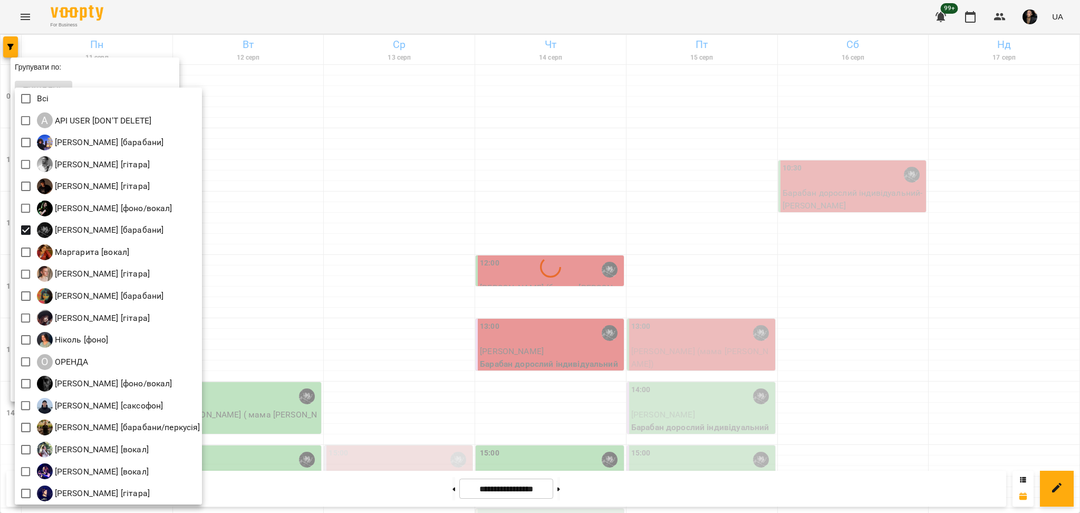
click at [274, 201] on div at bounding box center [540, 256] width 1080 height 513
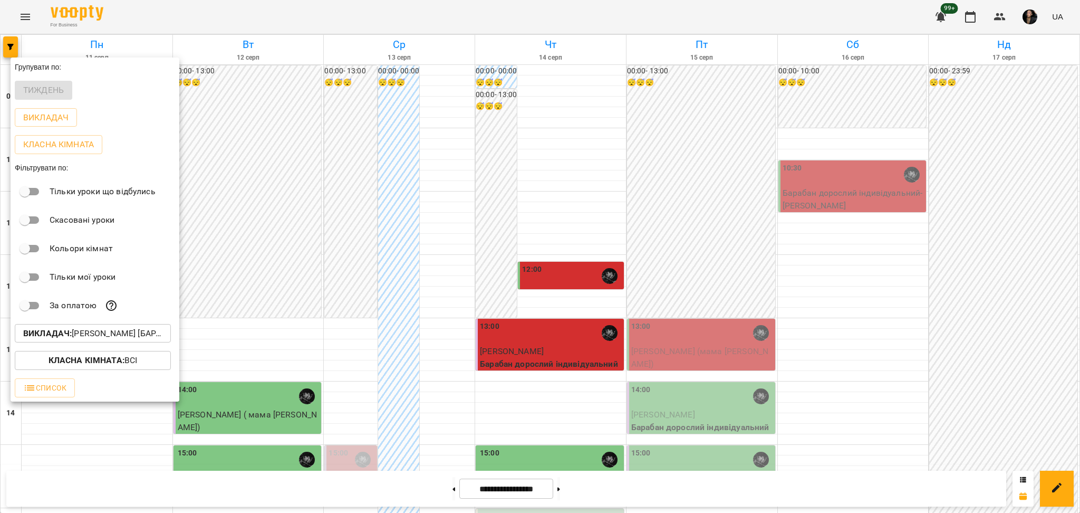
click at [295, 209] on div at bounding box center [540, 256] width 1080 height 513
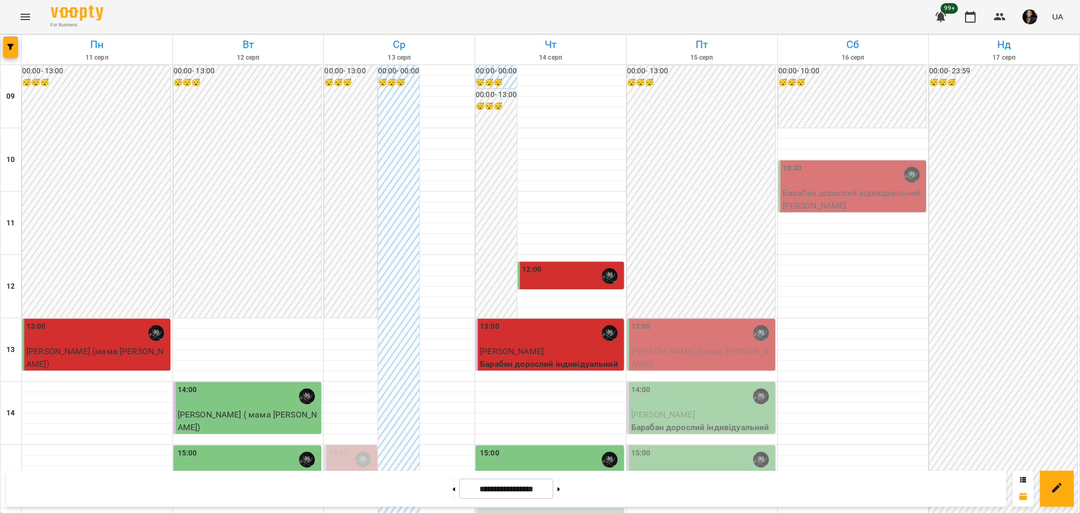
scroll to position [211, 0]
click at [13, 41] on button "button" at bounding box center [10, 46] width 15 height 21
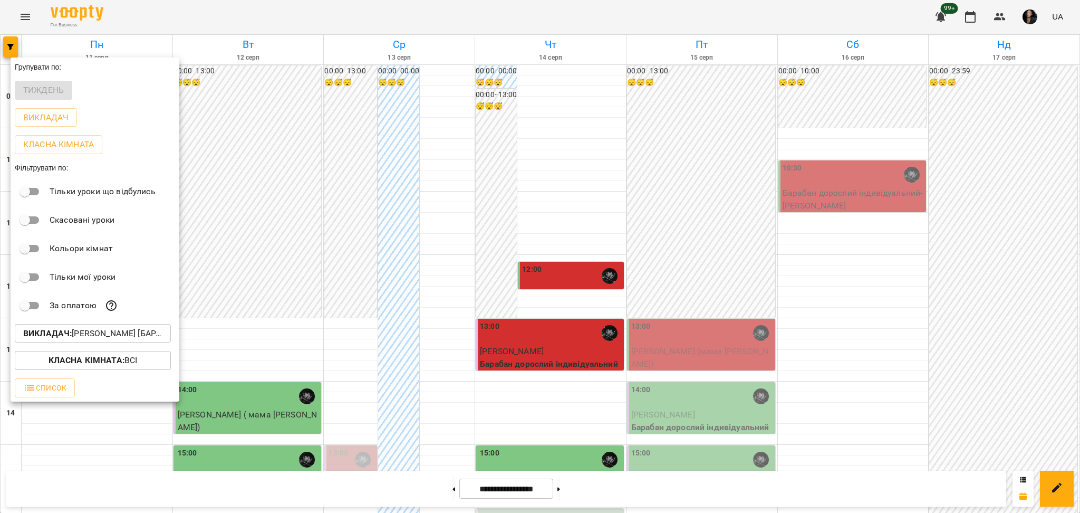
click at [27, 11] on div at bounding box center [540, 256] width 1080 height 513
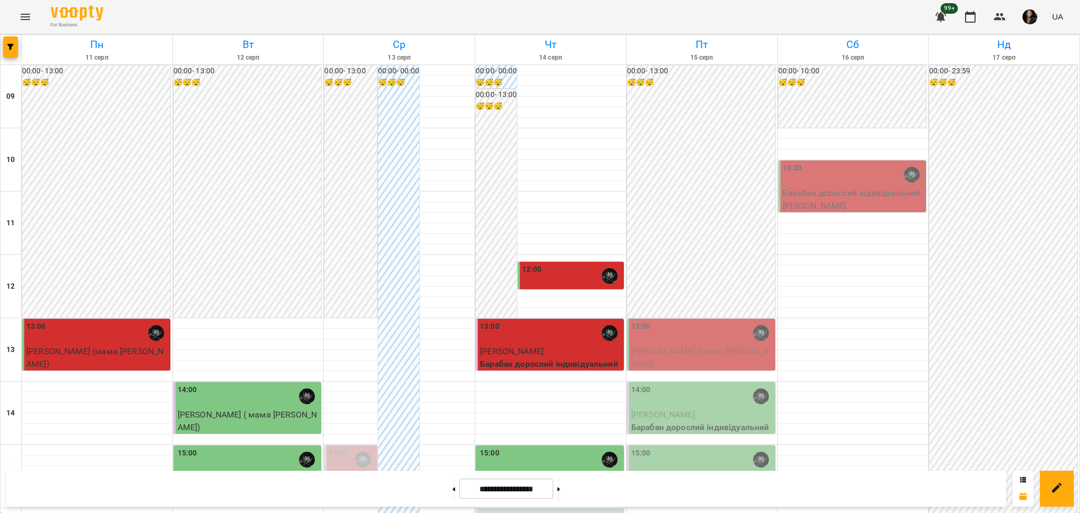
click at [27, 13] on div "Групувати по: Тиждень Викладач Класна кімната Фільтрувати по: Тільки уроки що в…" at bounding box center [540, 256] width 1080 height 513
click at [26, 15] on icon "Menu" at bounding box center [25, 17] width 9 height 6
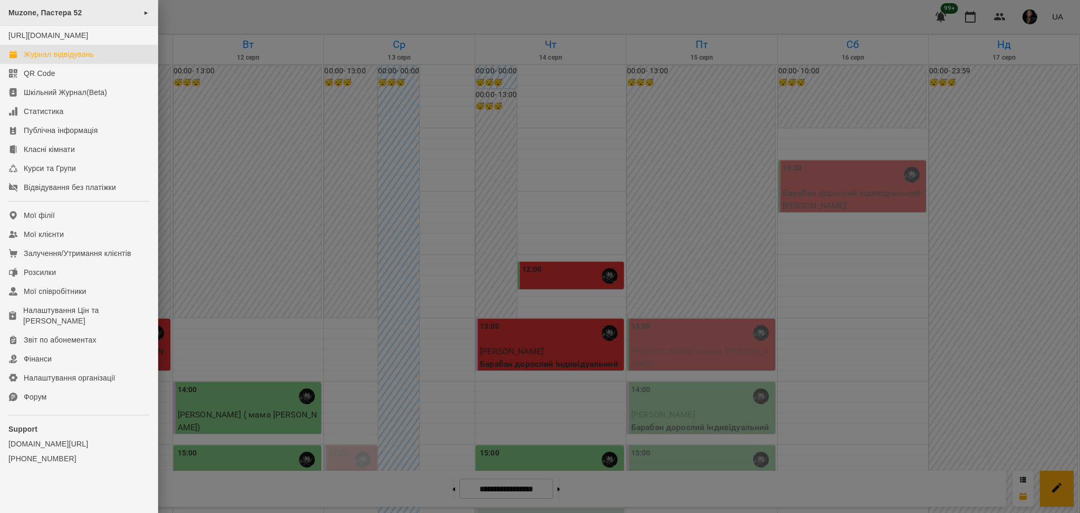
click at [111, 12] on div "Muzone, Пастера 52 ►" at bounding box center [79, 13] width 158 height 26
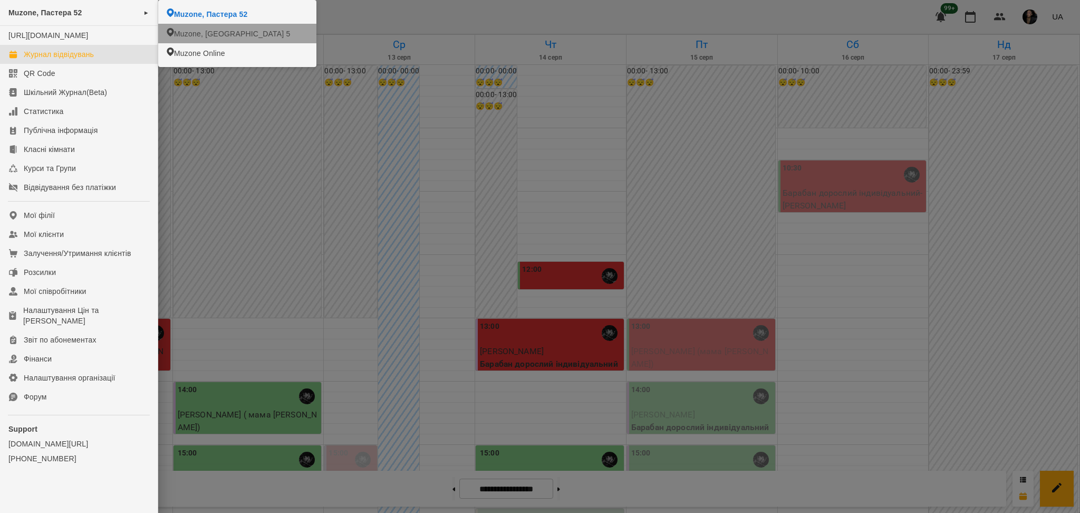
click at [189, 35] on span "Muzone, [GEOGRAPHIC_DATA] 5" at bounding box center [232, 33] width 116 height 11
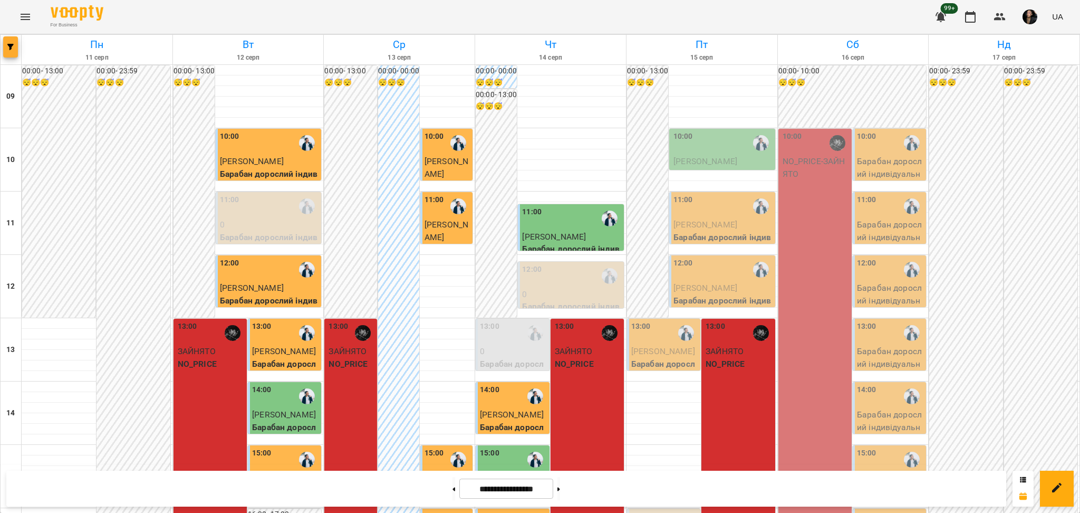
click at [17, 51] on button "button" at bounding box center [10, 46] width 15 height 21
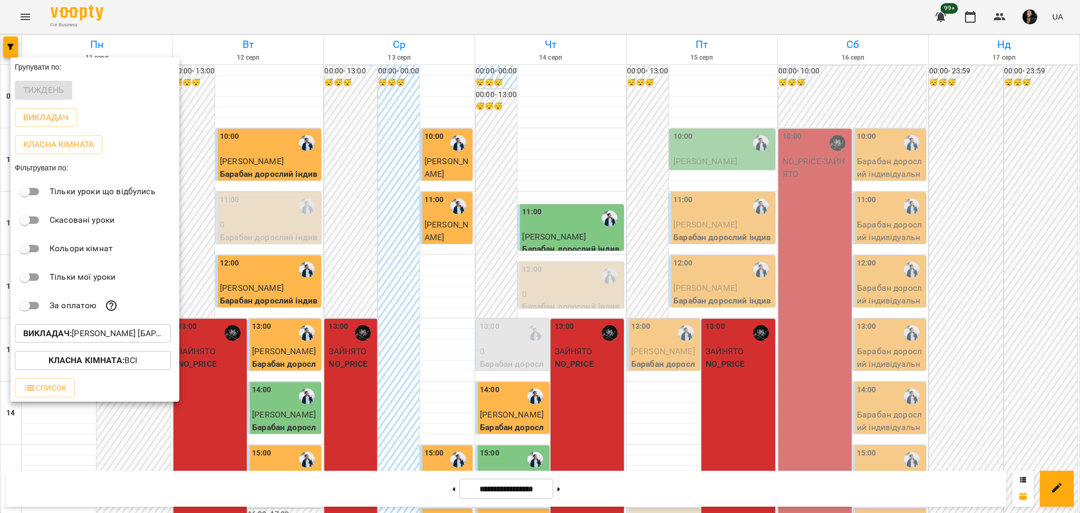
click at [146, 338] on p "Викладач : [PERSON_NAME] [барабани],[PERSON_NAME] [барабани]" at bounding box center [92, 333] width 139 height 13
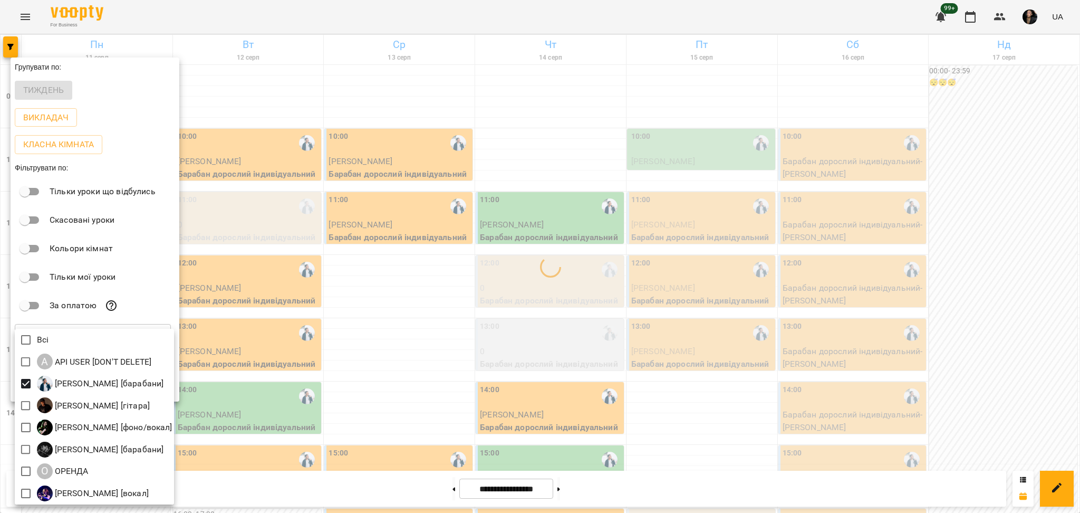
click at [343, 298] on div at bounding box center [540, 256] width 1080 height 513
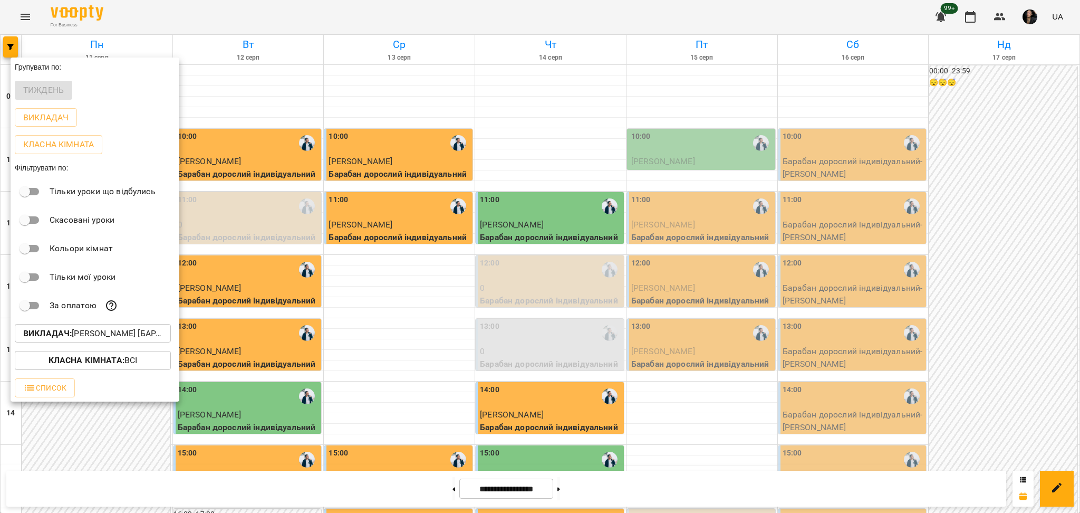
click at [451, 307] on div at bounding box center [540, 256] width 1080 height 513
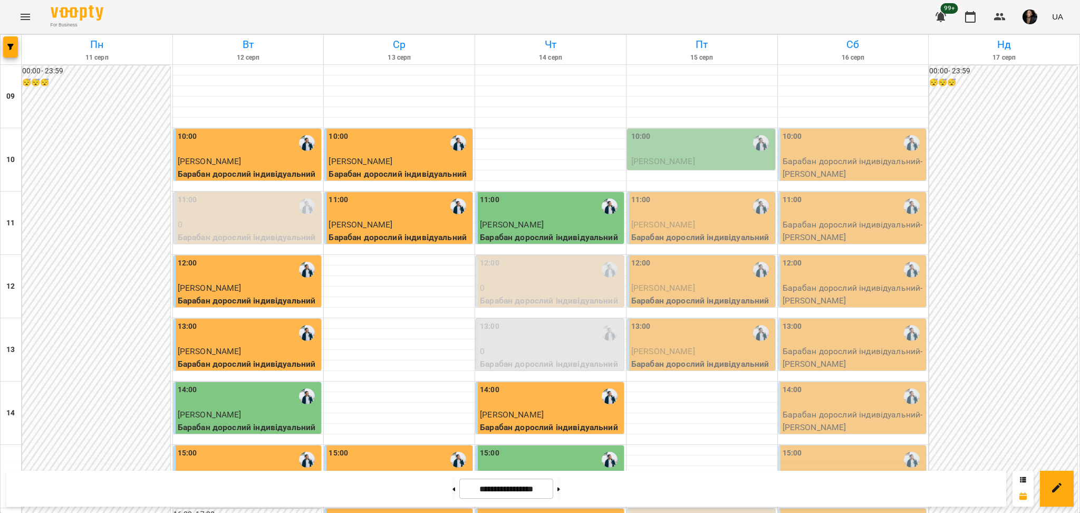
scroll to position [422, 0]
click at [994, 15] on icon "button" at bounding box center [1000, 17] width 13 height 13
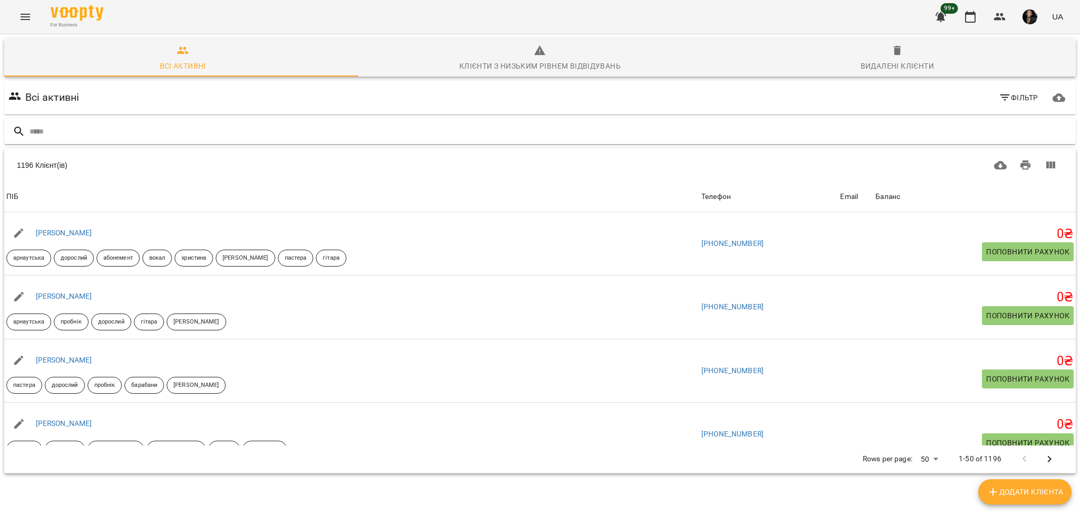
click at [147, 126] on input "text" at bounding box center [551, 131] width 1042 height 17
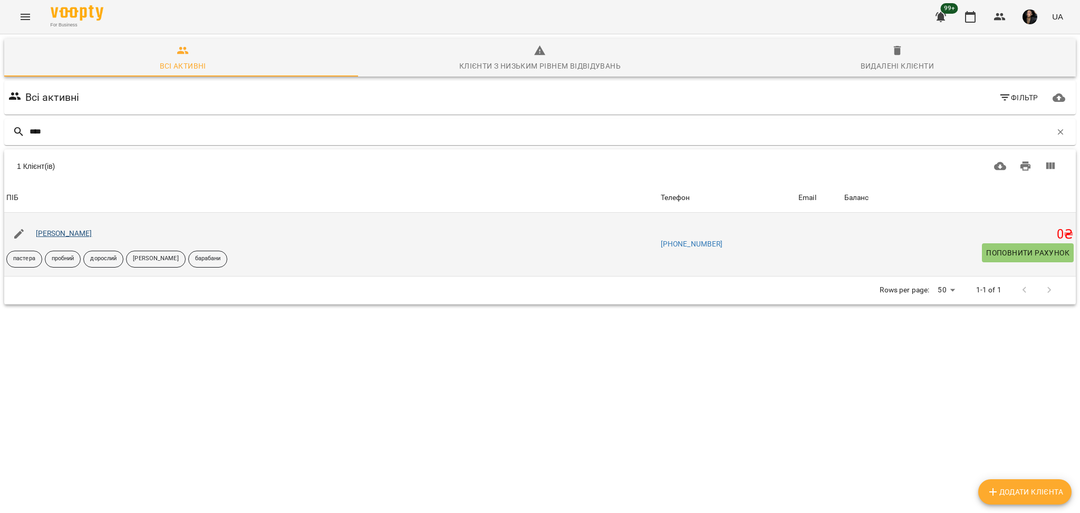
type input "****"
click at [86, 233] on link "[PERSON_NAME]" at bounding box center [64, 233] width 56 height 8
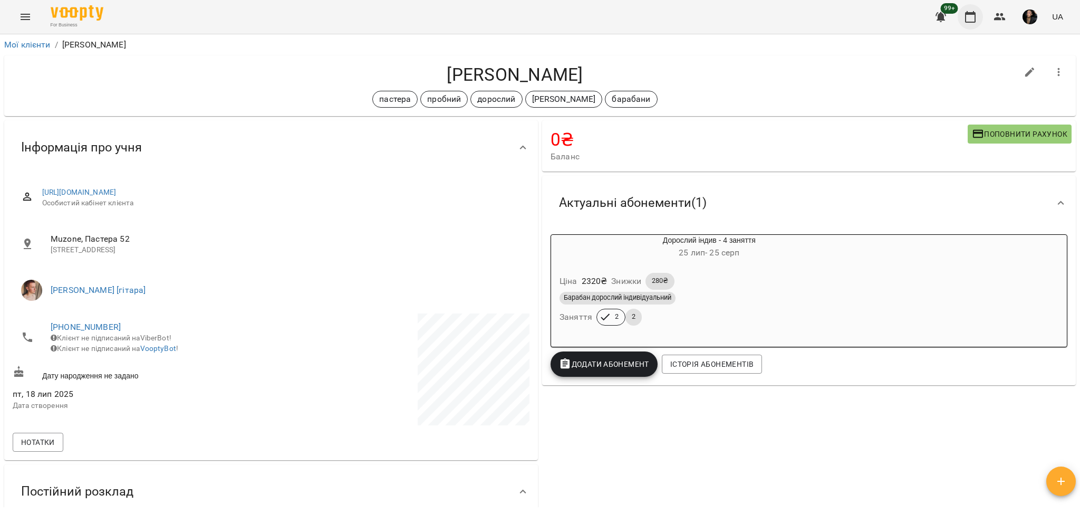
click at [966, 17] on icon "button" at bounding box center [970, 17] width 13 height 13
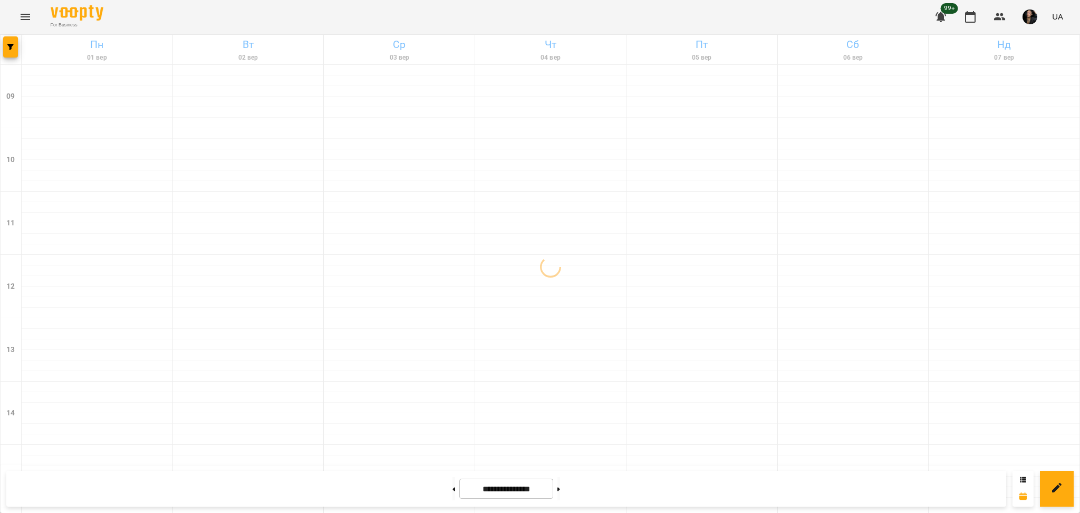
click at [18, 16] on button "Menu" at bounding box center [25, 16] width 25 height 25
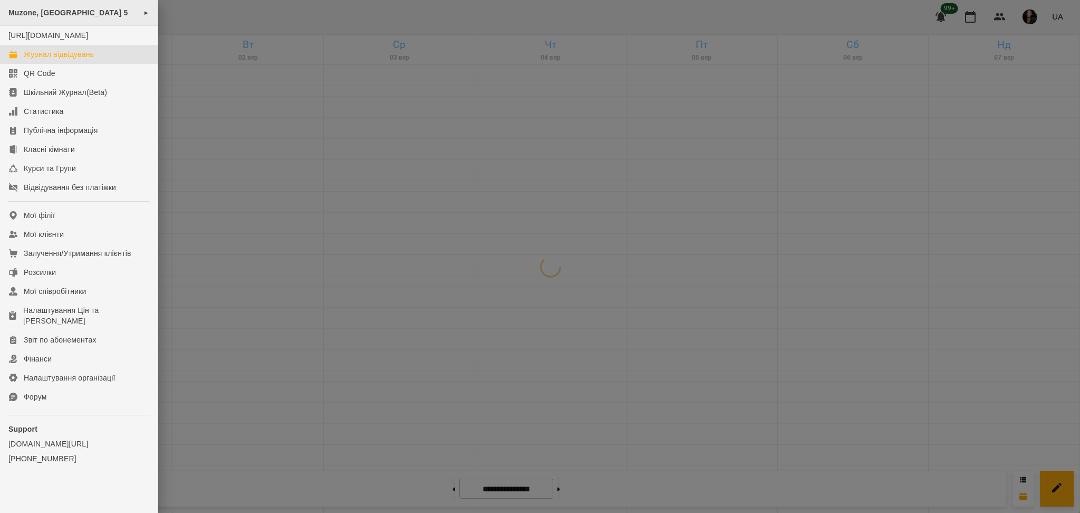
click at [94, 13] on span "Muzone, [GEOGRAPHIC_DATA] 5" at bounding box center [68, 12] width 120 height 8
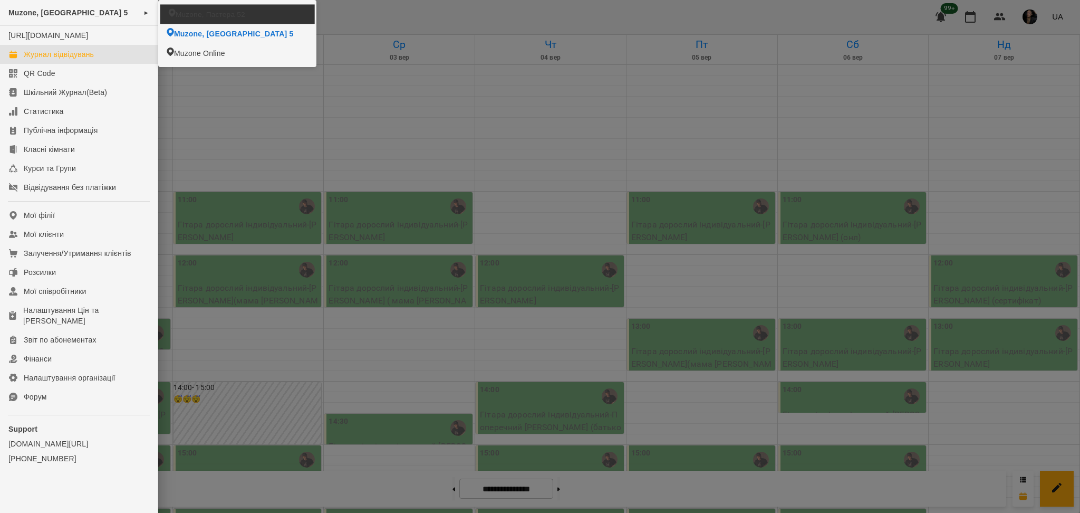
click at [202, 12] on span "Muzone, Пастера 52" at bounding box center [211, 14] width 70 height 11
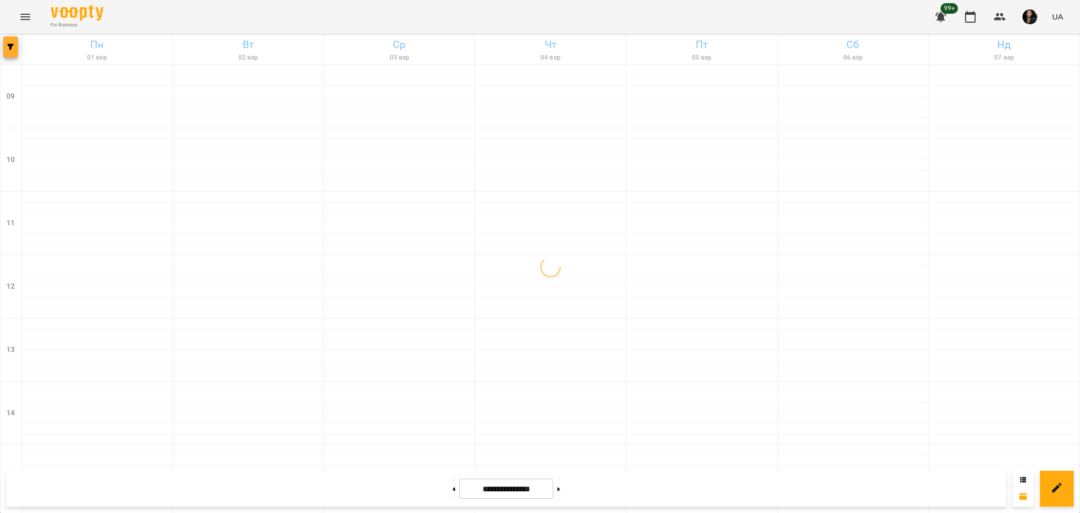
click at [17, 46] on span "button" at bounding box center [10, 47] width 15 height 6
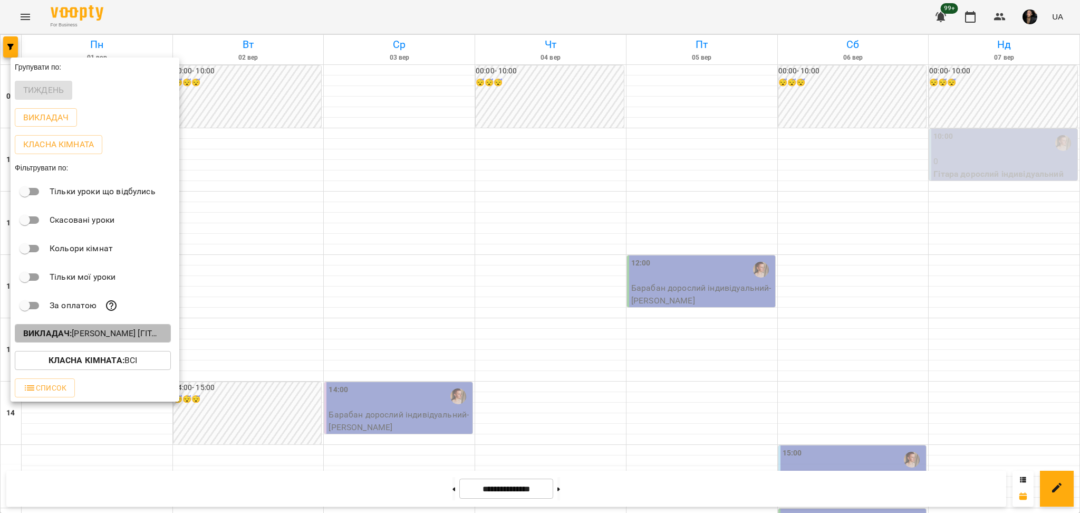
click at [104, 336] on p "Викладач : [PERSON_NAME] [гітара],[PERSON_NAME] [гітара]" at bounding box center [92, 333] width 139 height 13
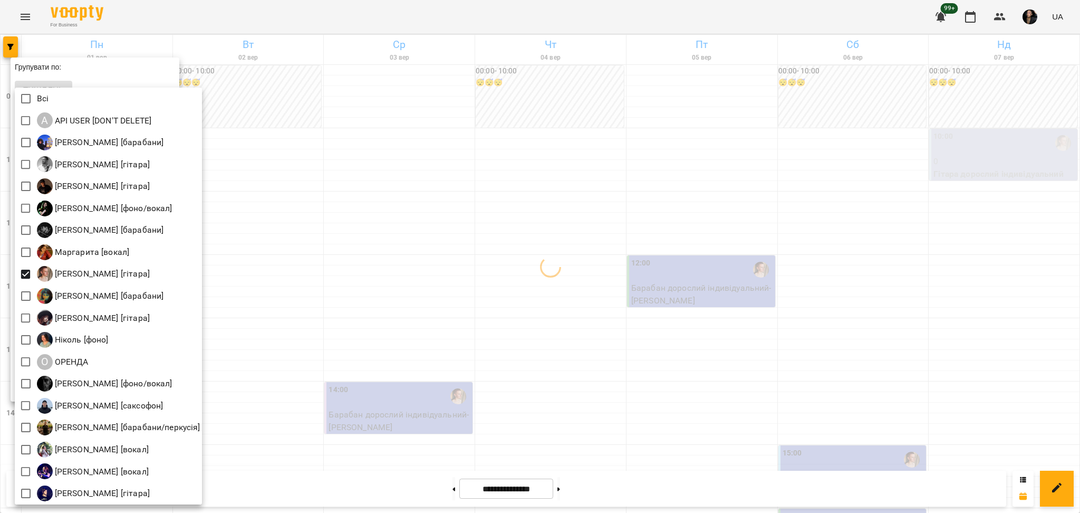
click at [300, 256] on div at bounding box center [540, 256] width 1080 height 513
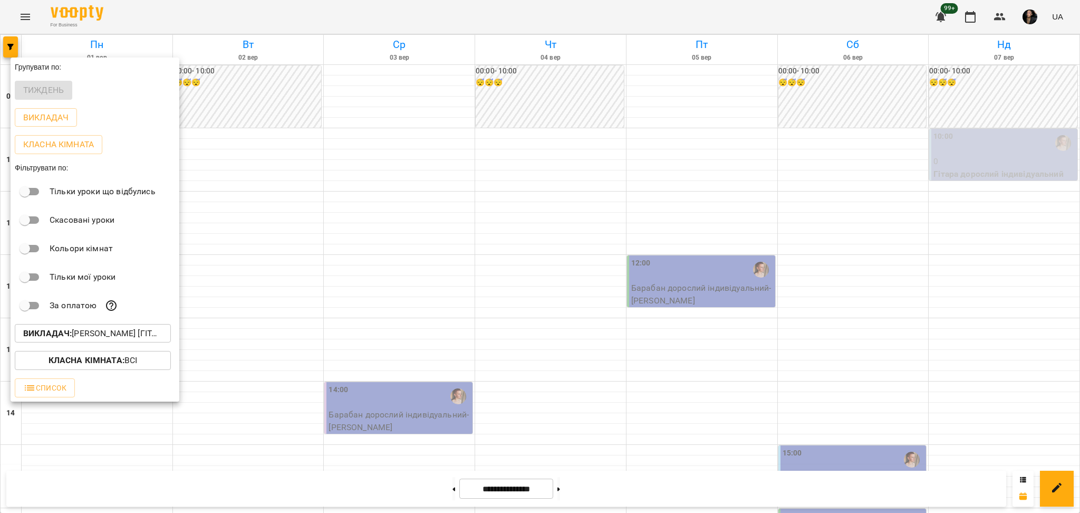
click at [356, 297] on div at bounding box center [540, 256] width 1080 height 513
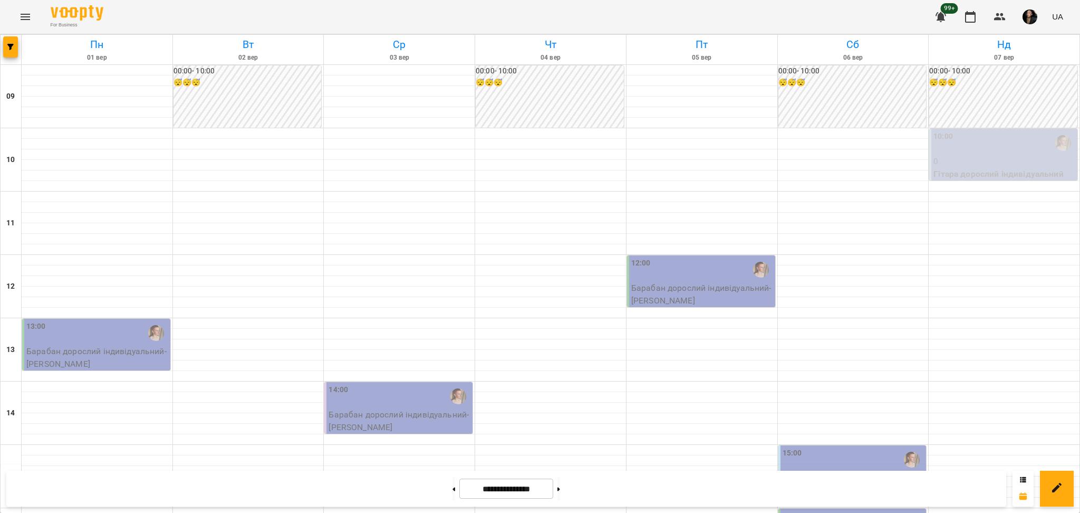
scroll to position [140, 0]
click at [452, 479] on button at bounding box center [453, 488] width 3 height 23
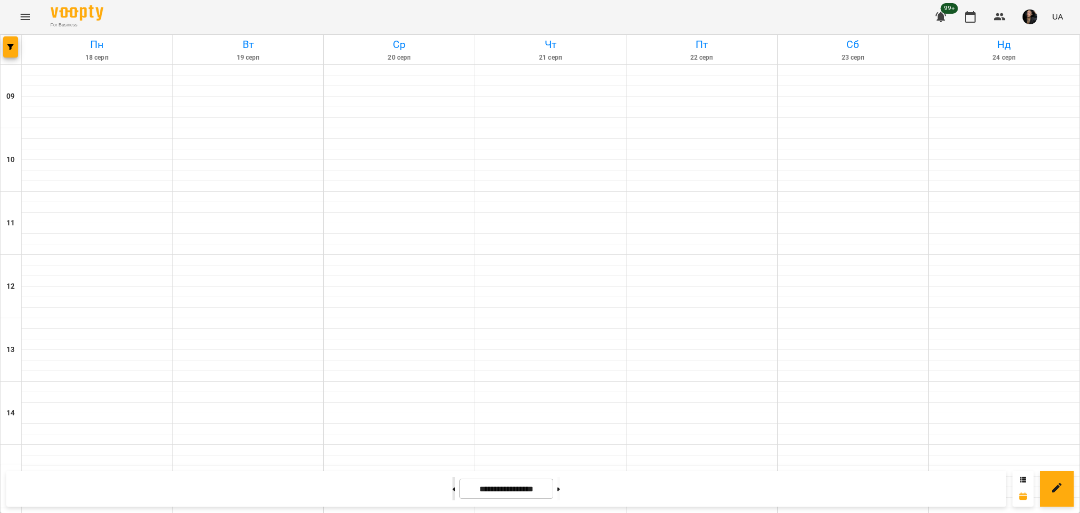
click at [452, 479] on button at bounding box center [453, 488] width 3 height 23
click at [560, 481] on button at bounding box center [558, 488] width 3 height 23
click at [560, 484] on button at bounding box center [558, 488] width 3 height 23
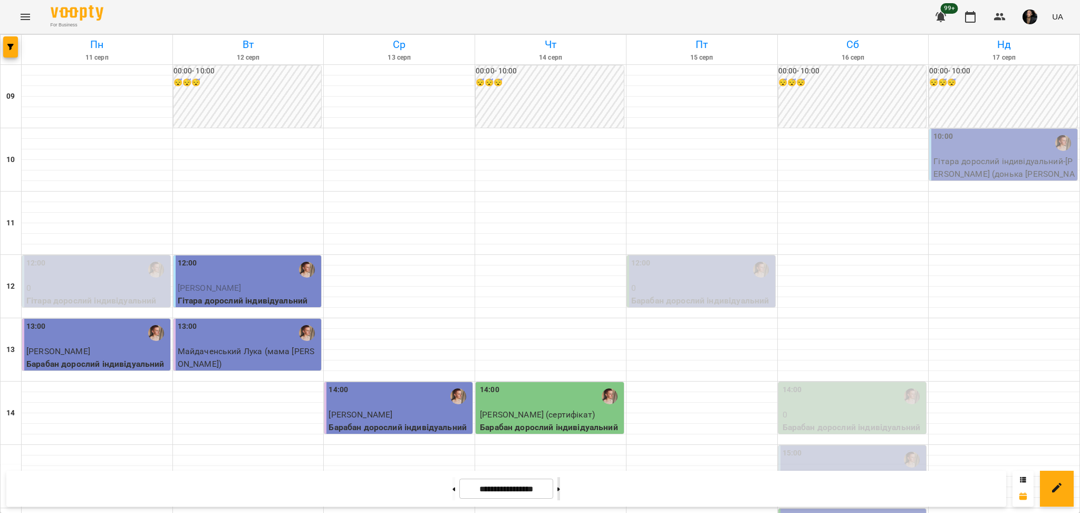
click at [560, 484] on button at bounding box center [558, 488] width 3 height 23
type input "**********"
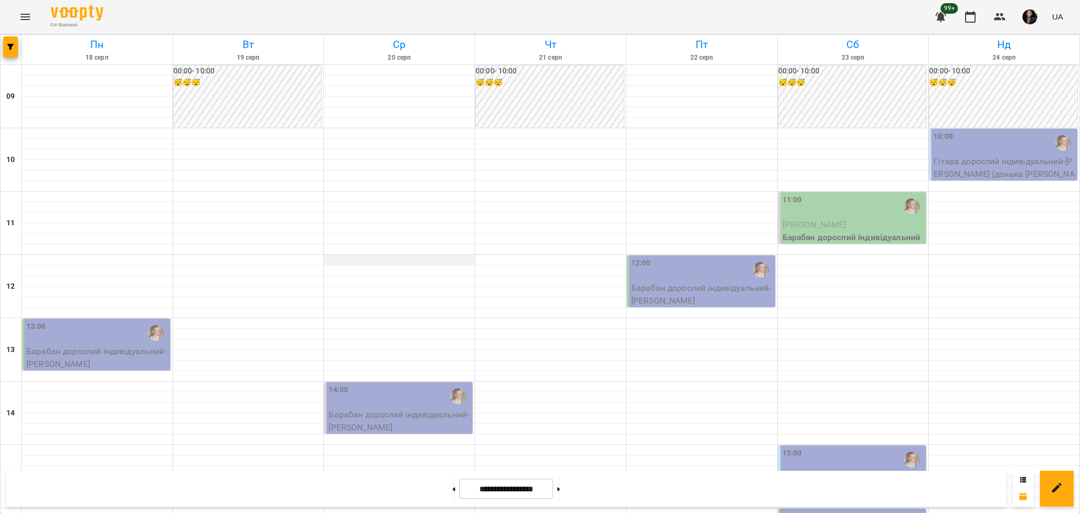
scroll to position [70, 0]
click at [353, 255] on div at bounding box center [399, 260] width 151 height 11
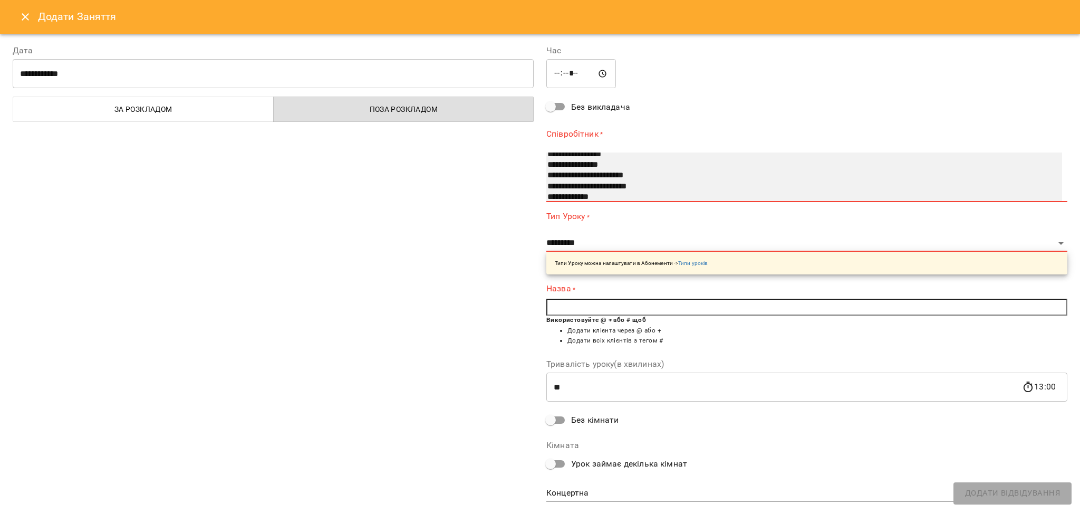
select select "**********"
click at [575, 162] on option "**********" at bounding box center [792, 165] width 493 height 11
select select "**********"
type input "**"
type input "**********"
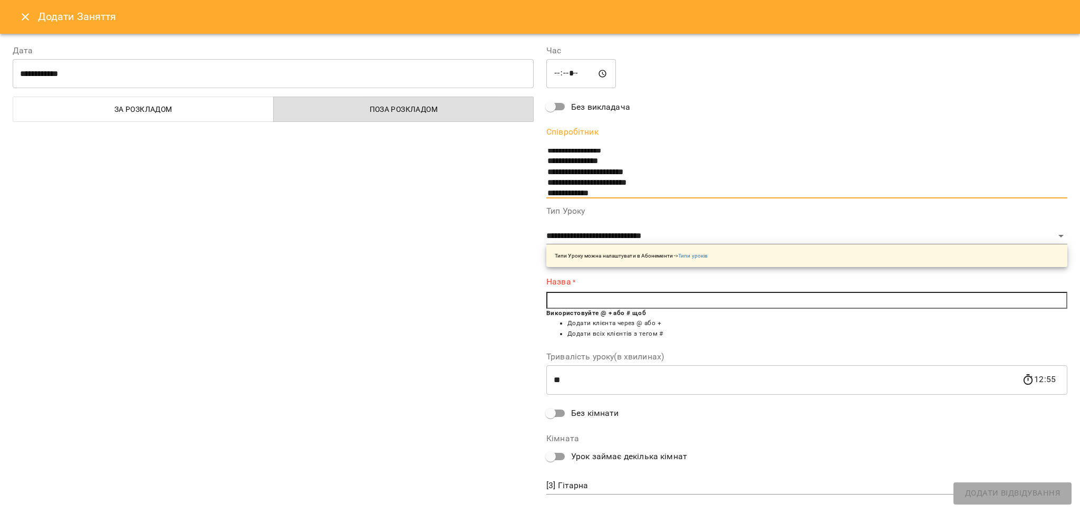
click at [562, 301] on input "text" at bounding box center [806, 300] width 521 height 17
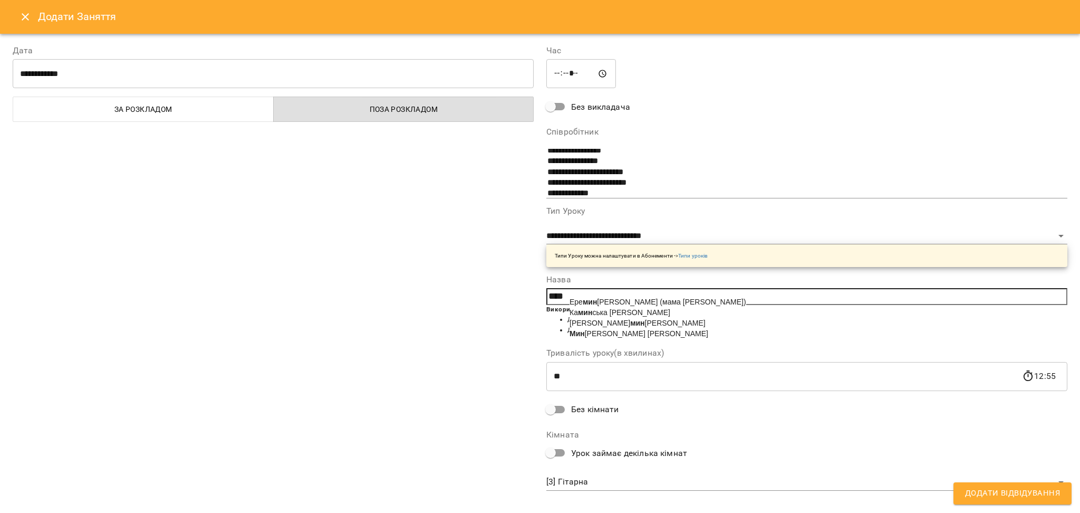
click at [576, 337] on b "Мин" at bounding box center [577, 333] width 15 height 8
type input "**********"
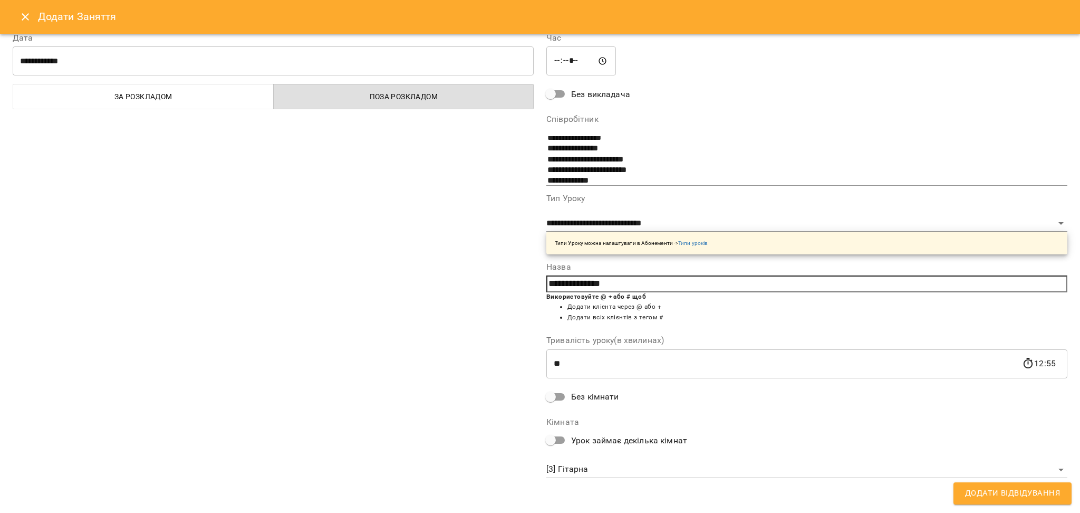
scroll to position [13, 0]
click at [555, 465] on body "For Business 99+ UA [DATE] [DATE] [DATE] [DATE] [DATE] [DATE] Нд [DATE] 10 11 1…" at bounding box center [540, 467] width 1080 height 935
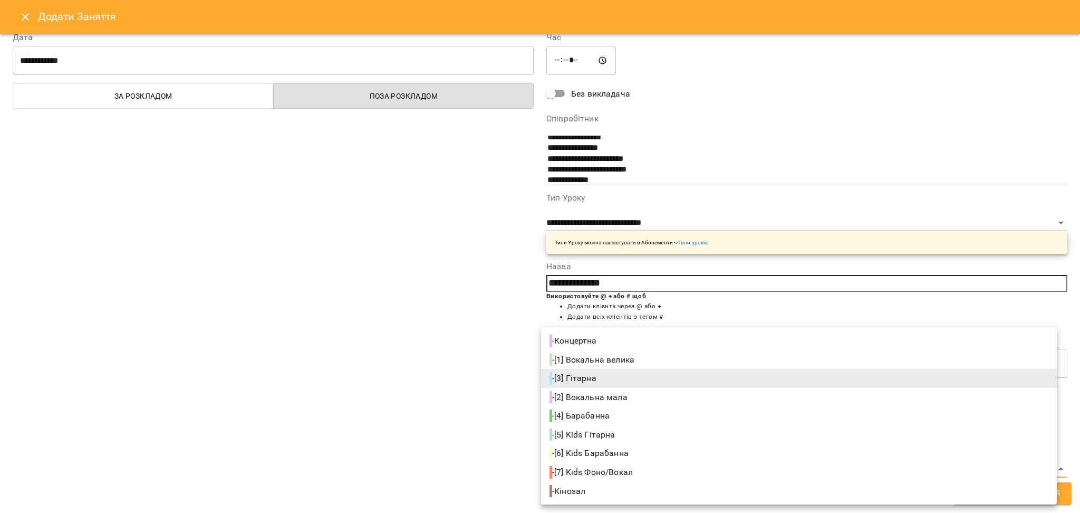
click at [548, 380] on li "- [3] Гітарна" at bounding box center [799, 378] width 516 height 19
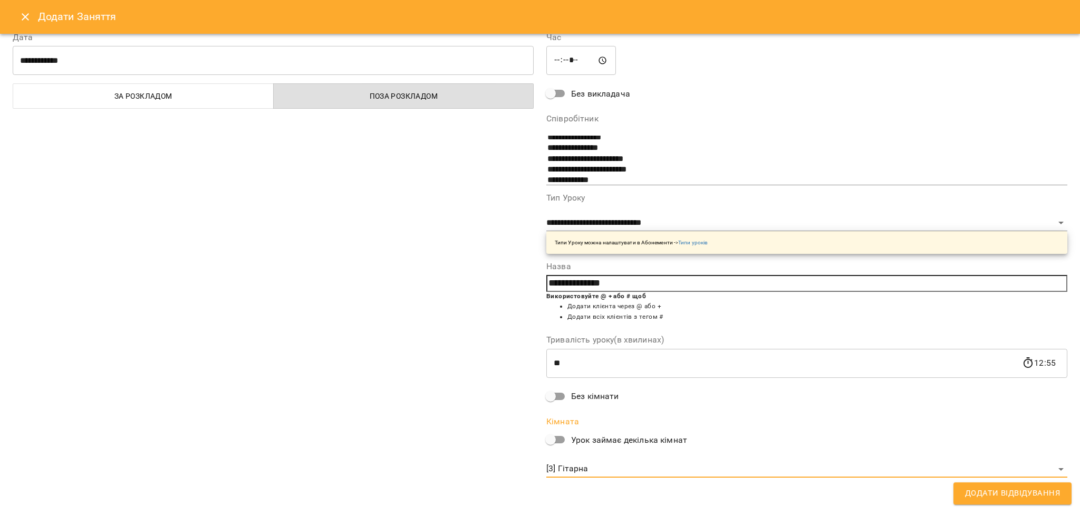
click at [596, 468] on body "For Business 99+ UA [DATE] [DATE] [DATE] [DATE] [DATE] [DATE] Нд [DATE] 10 11 1…" at bounding box center [540, 467] width 1080 height 935
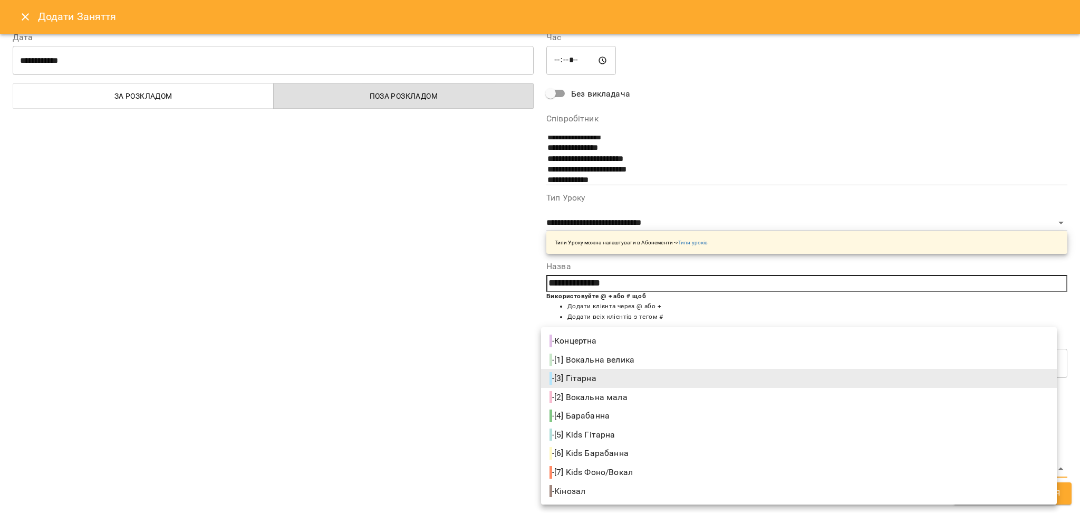
click at [611, 418] on span "- [4] Барабанна" at bounding box center [580, 415] width 62 height 13
type input "**********"
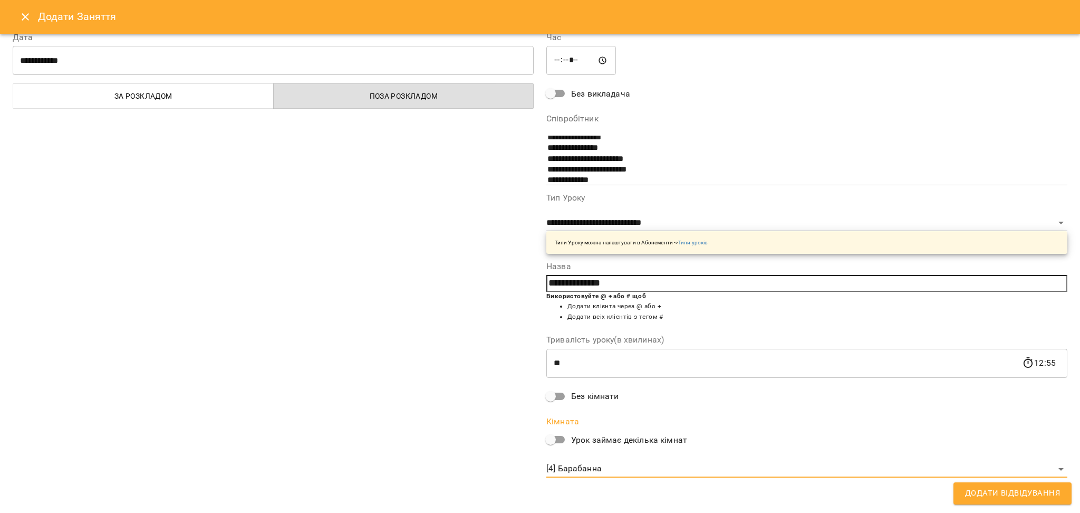
click at [595, 469] on body "For Business 99+ UA [DATE] [DATE] [DATE] [DATE] [DATE] [DATE] Нд [DATE] 10 11 1…" at bounding box center [540, 467] width 1080 height 935
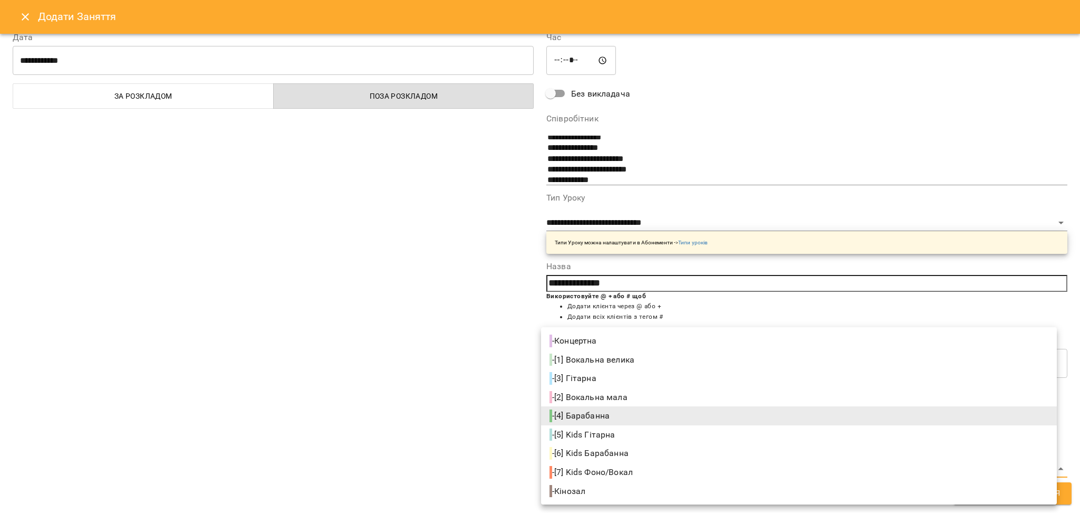
click at [483, 401] on div at bounding box center [540, 256] width 1080 height 513
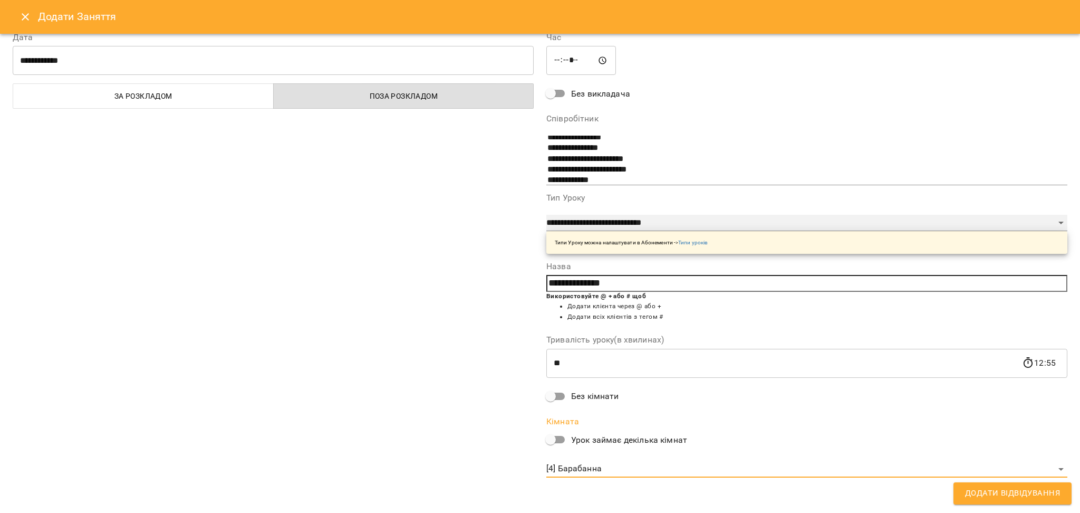
click at [679, 229] on select "**********" at bounding box center [806, 223] width 521 height 17
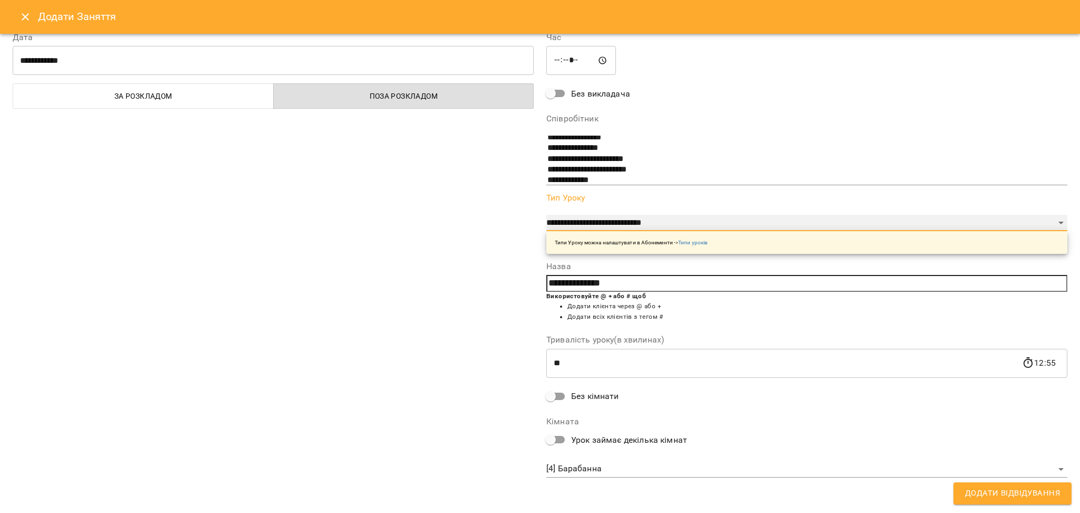
select select "**********"
click at [546, 215] on select "**********" at bounding box center [806, 223] width 521 height 17
click at [996, 488] on span "Додати Відвідування" at bounding box center [1012, 493] width 95 height 14
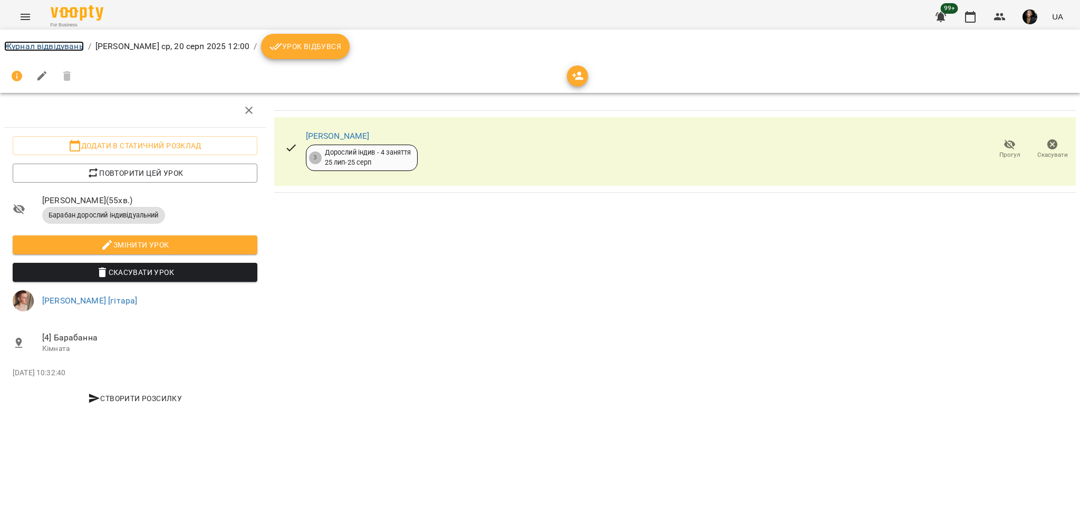
click at [28, 45] on link "Журнал відвідувань" at bounding box center [44, 46] width 80 height 10
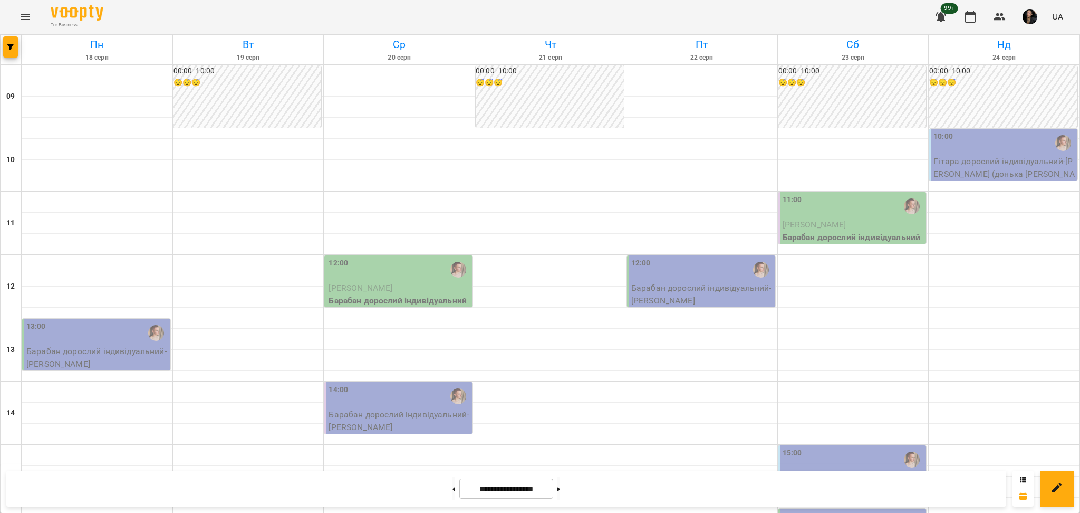
click at [30, 11] on icon "Menu" at bounding box center [25, 17] width 13 height 13
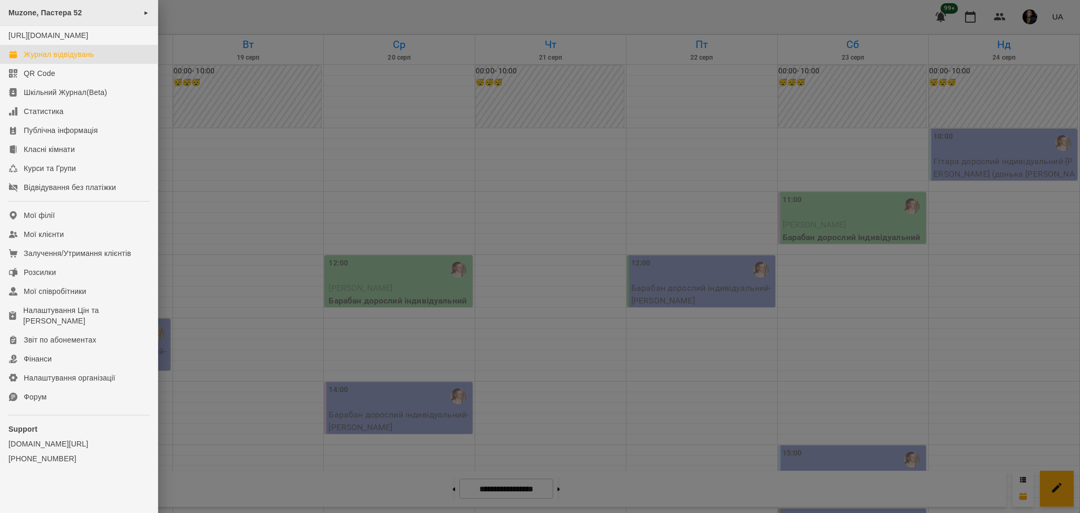
click at [36, 12] on span "Muzone, Пастера 52" at bounding box center [45, 12] width 74 height 8
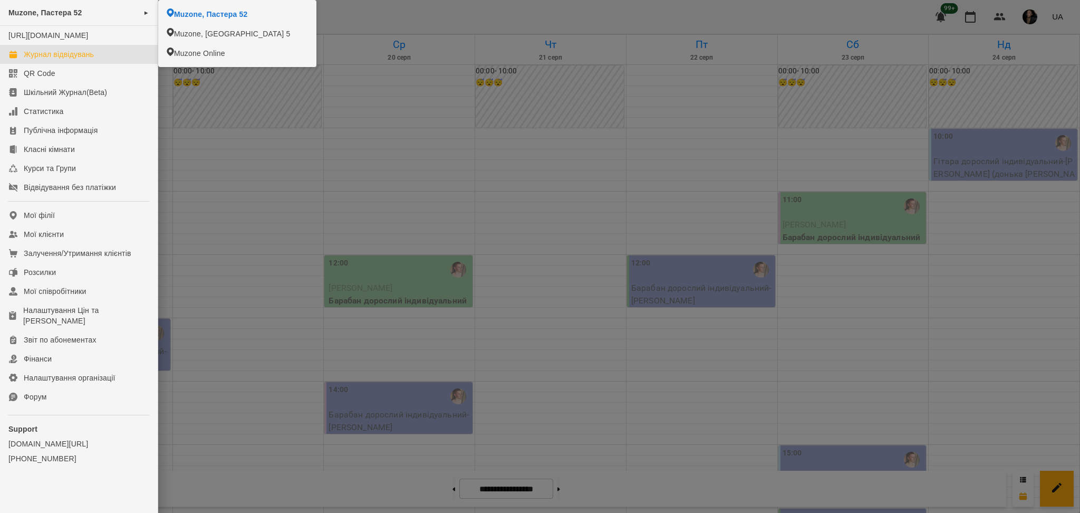
click at [226, 156] on div at bounding box center [540, 256] width 1080 height 513
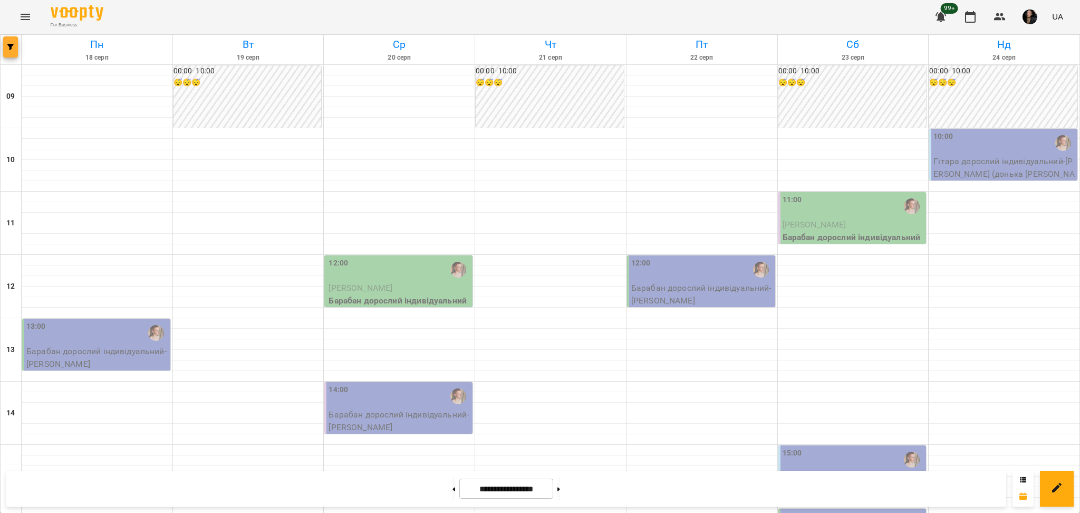
click at [3, 54] on button "button" at bounding box center [10, 46] width 15 height 21
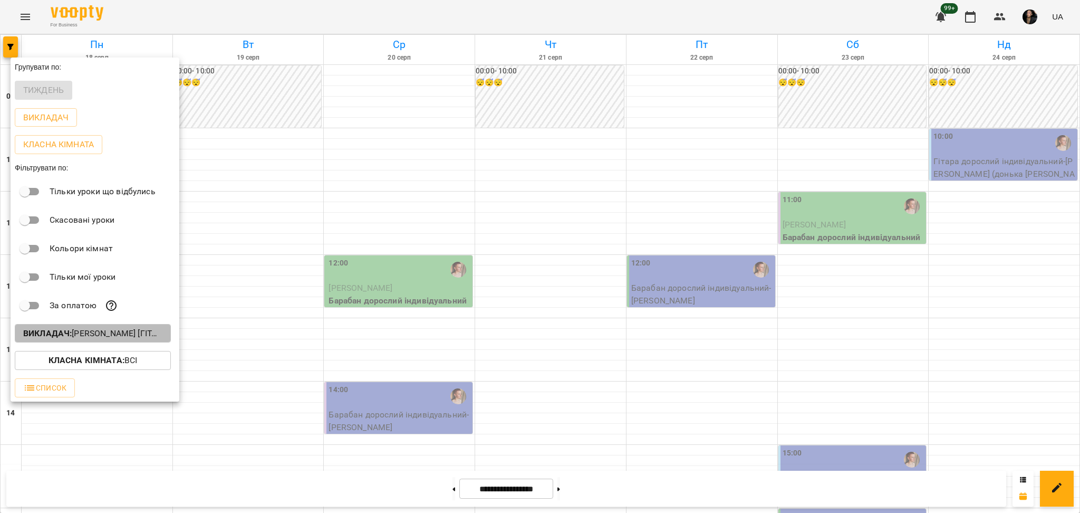
click at [100, 329] on button "Викладач : [PERSON_NAME] [гітара]" at bounding box center [93, 333] width 156 height 19
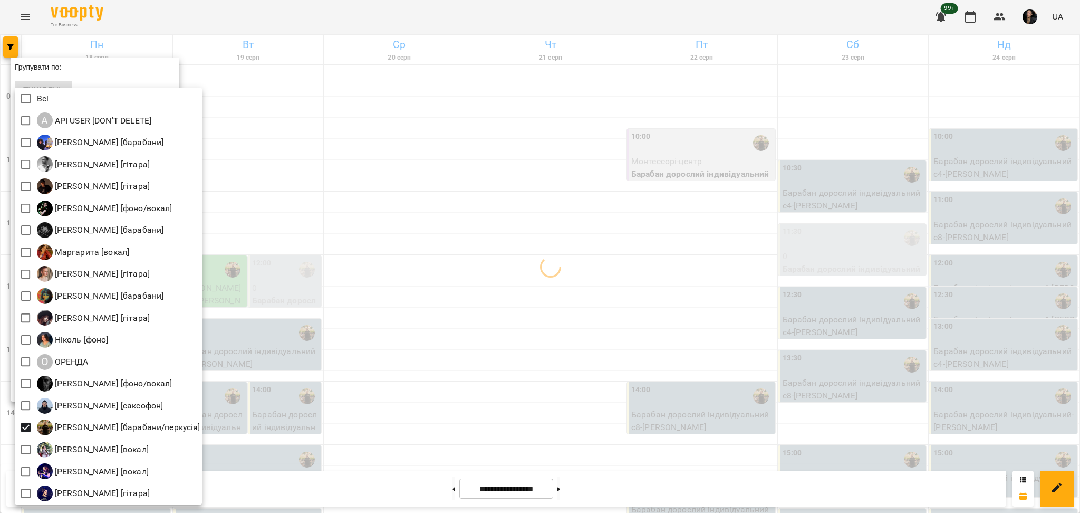
click at [427, 336] on div at bounding box center [540, 256] width 1080 height 513
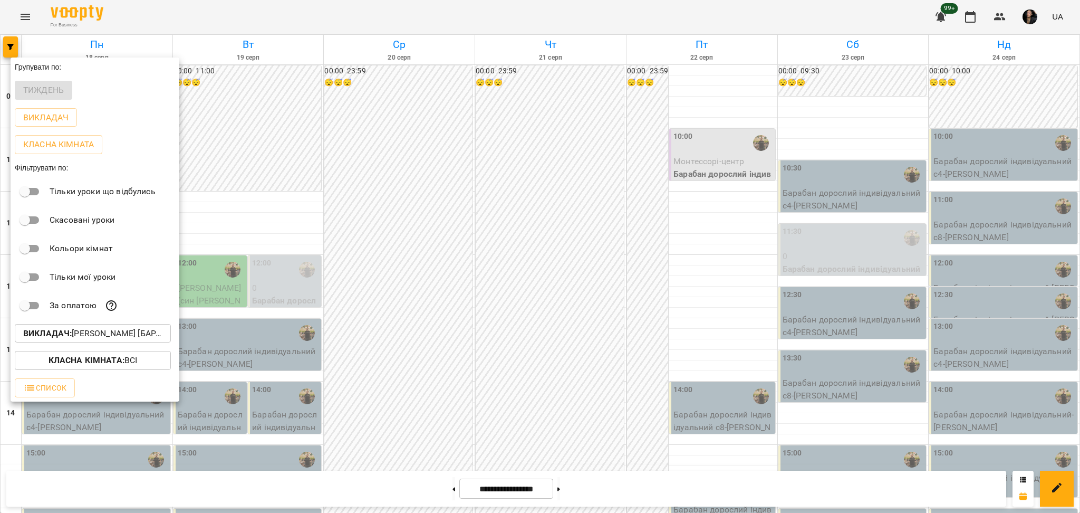
click at [576, 403] on div at bounding box center [540, 256] width 1080 height 513
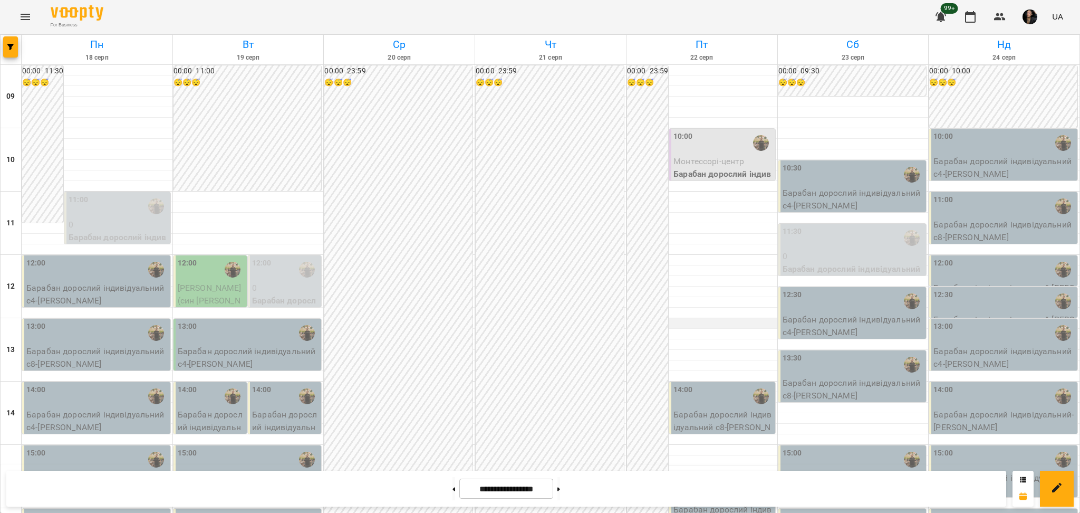
scroll to position [281, 0]
